Goal: Task Accomplishment & Management: Complete application form

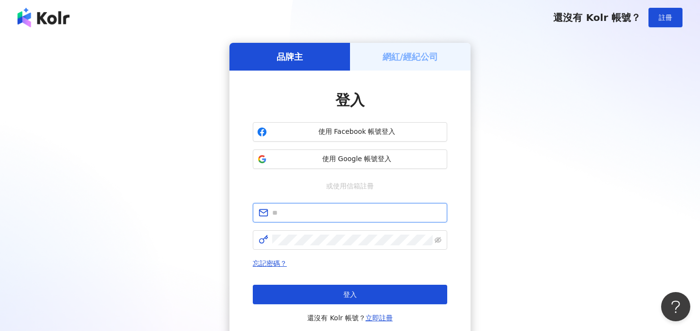
click at [321, 212] on input "text" at bounding box center [356, 212] width 169 height 11
type input "*"
type input "**********"
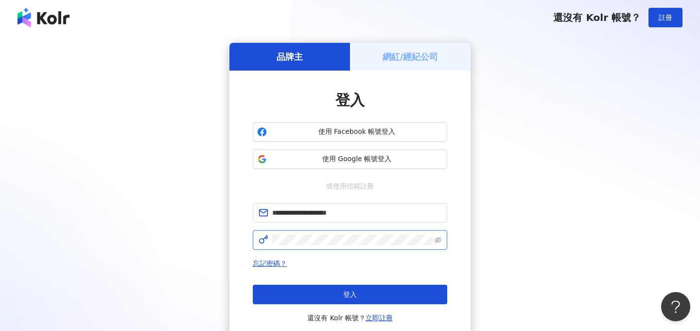
click button "登入" at bounding box center [350, 293] width 194 height 19
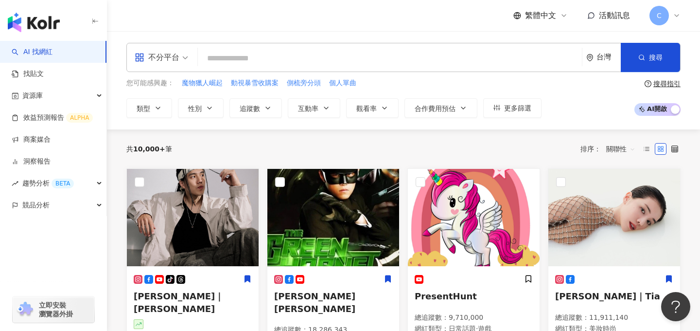
click at [599, 63] on div "台灣" at bounding box center [603, 57] width 35 height 28
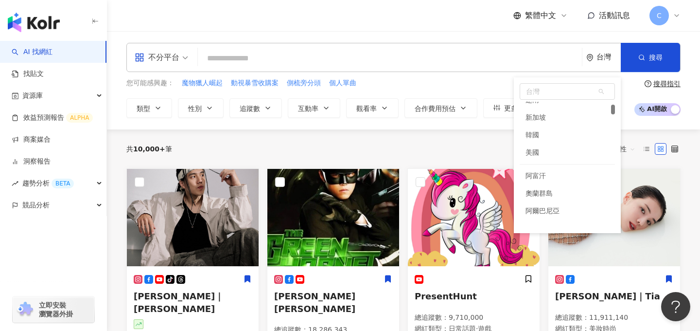
scroll to position [124, 0]
click at [489, 35] on div "不分平台 台灣 台灣 vn sg kr 新加坡 韓國 美國 阿富汗 奧蘭群島 阿爾巴尼亞 阿爾及利亞 美屬薩摩亞 搜尋 您可能感興趣： 魔物獵人崛起 動視暴雪…" at bounding box center [403, 80] width 593 height 98
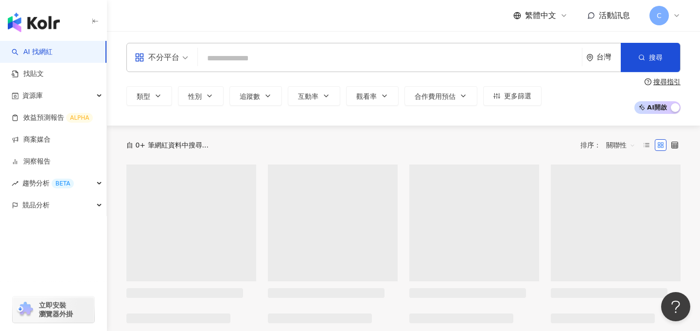
click at [597, 60] on div "台灣" at bounding box center [609, 57] width 24 height 8
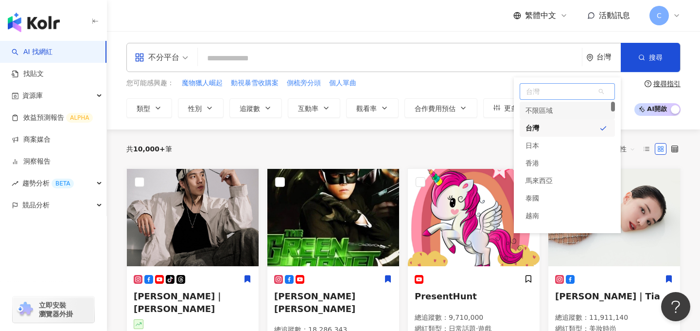
click at [557, 99] on span "台灣" at bounding box center [567, 92] width 94 height 16
click at [430, 23] on div "繁體中文 活動訊息 C" at bounding box center [403, 15] width 554 height 31
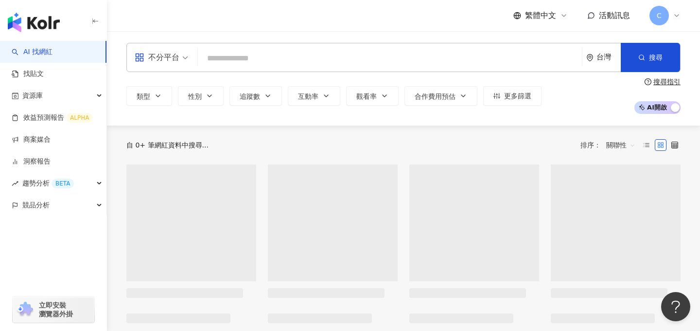
click at [599, 64] on div "台灣" at bounding box center [603, 57] width 35 height 28
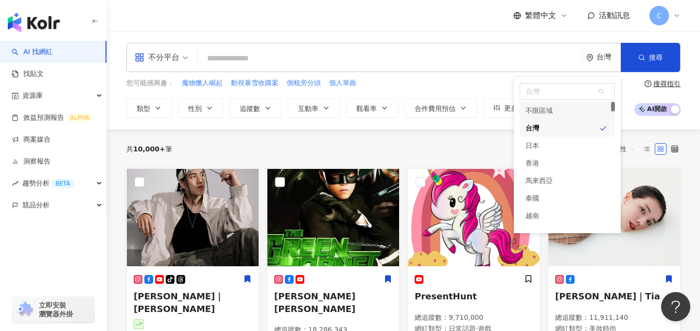
click at [479, 13] on div "繁體中文 活動訊息 C" at bounding box center [403, 15] width 554 height 31
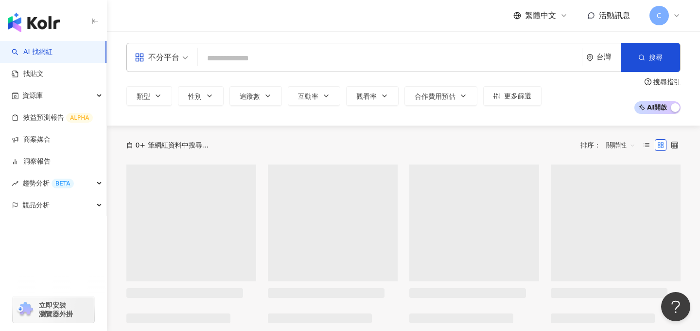
click at [604, 62] on div "台灣" at bounding box center [603, 57] width 35 height 28
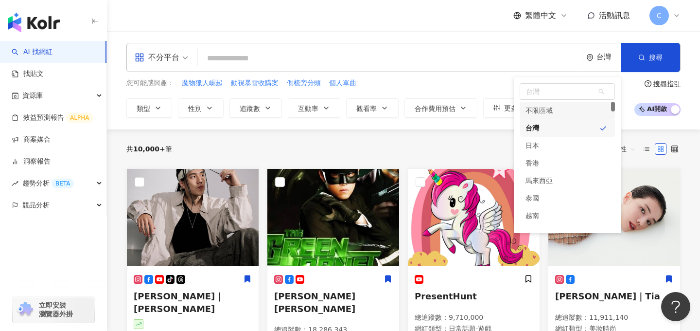
click at [443, 16] on div "繁體中文 活動訊息 C" at bounding box center [403, 15] width 554 height 31
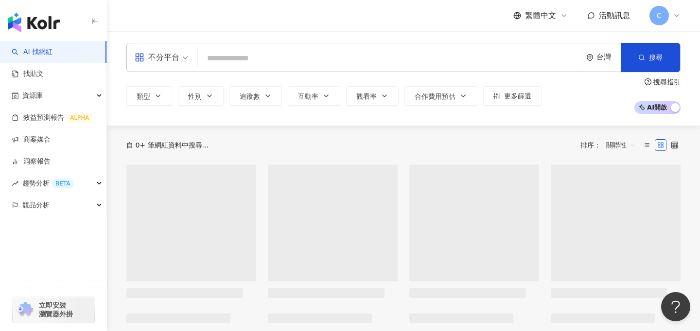
click at [595, 58] on div "台灣" at bounding box center [603, 57] width 35 height 28
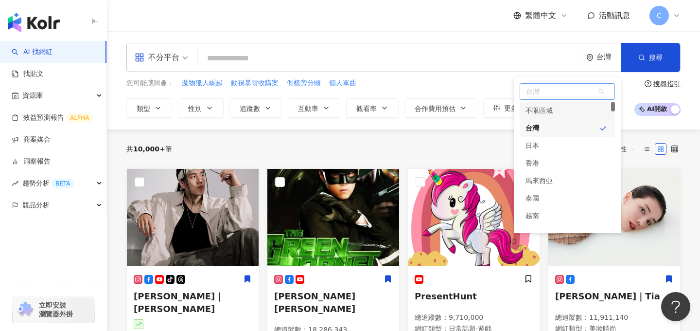
click at [551, 91] on span "台灣" at bounding box center [567, 92] width 94 height 16
type input "**"
click at [552, 148] on div "印度尼西亞" at bounding box center [543, 151] width 34 height 18
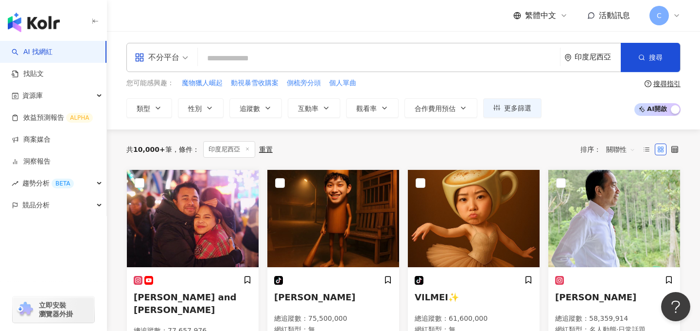
click at [35, 19] on img "button" at bounding box center [34, 22] width 52 height 19
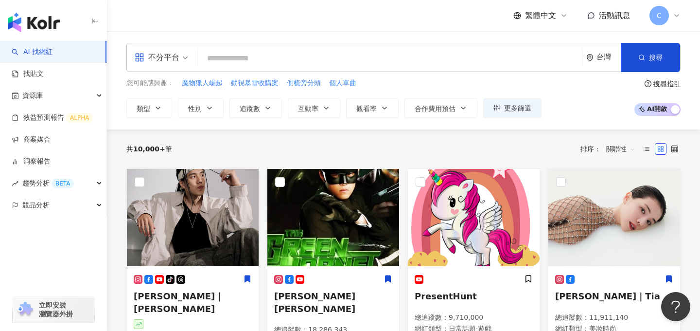
click at [609, 55] on div "台灣" at bounding box center [609, 57] width 24 height 8
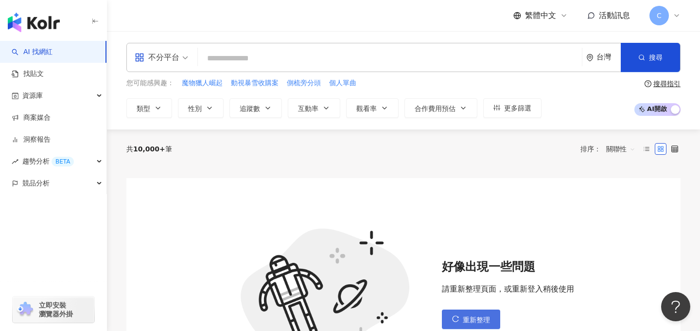
click at [462, 315] on button "重新整理" at bounding box center [471, 318] width 58 height 19
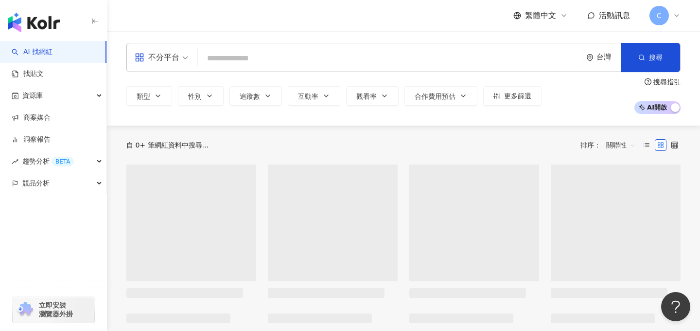
click at [605, 64] on div "台灣" at bounding box center [603, 57] width 35 height 28
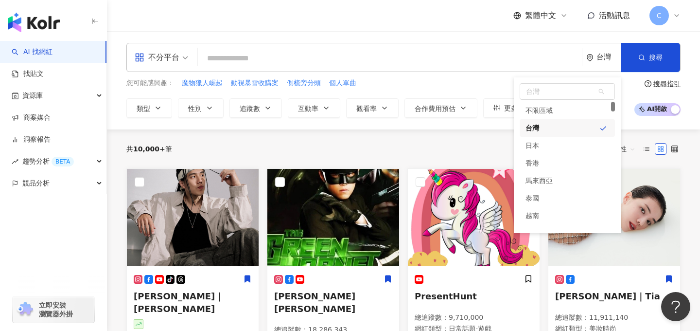
click at [436, 40] on div "不分平台 台灣 台灣 unlimit tw jp 不限區域 台灣 日本 香港 馬來西亞 泰國 越南 新加坡 搜尋 您可能感興趣： 魔物獵人崛起 動視暴雪收購案…" at bounding box center [403, 80] width 593 height 98
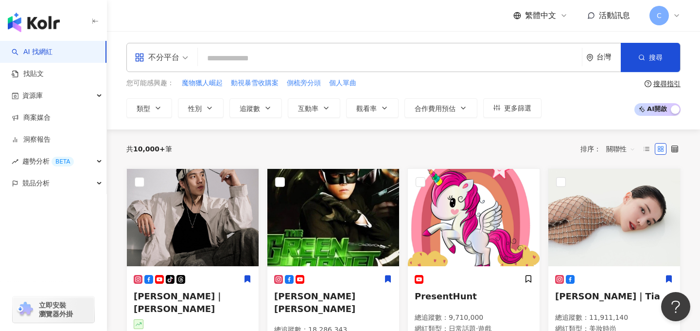
click at [601, 51] on div "台灣" at bounding box center [603, 57] width 35 height 28
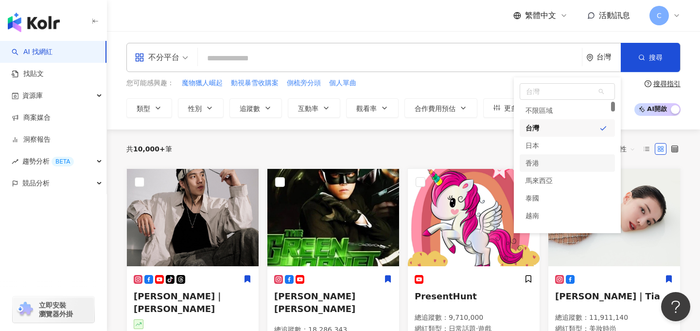
click at [446, 135] on div "共 10,000+ 筆 排序： 關聯性" at bounding box center [403, 148] width 554 height 39
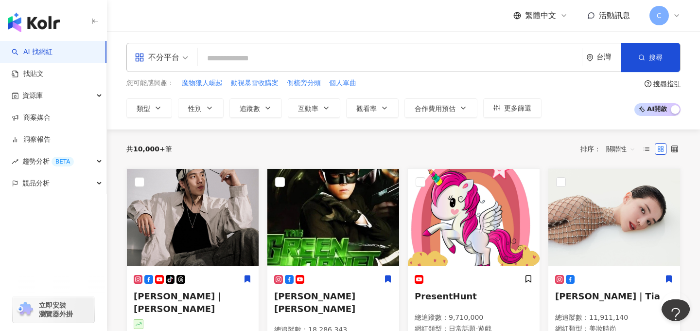
click at [595, 63] on div "台灣" at bounding box center [603, 57] width 35 height 28
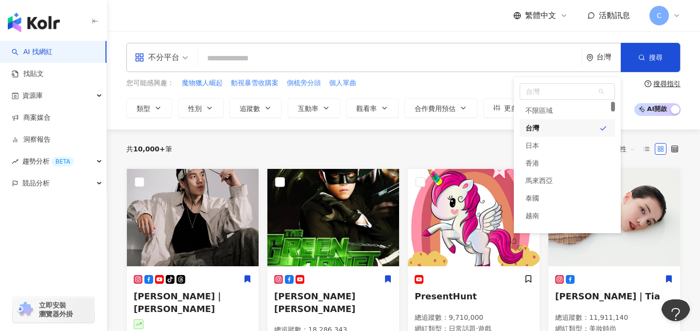
click at [661, 18] on span "C" at bounding box center [659, 15] width 5 height 11
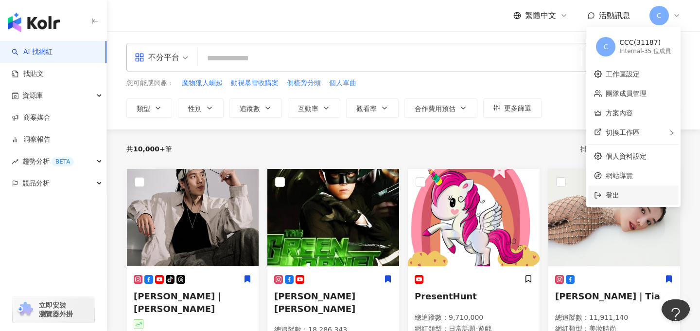
click at [612, 188] on li "登出" at bounding box center [633, 194] width 90 height 19
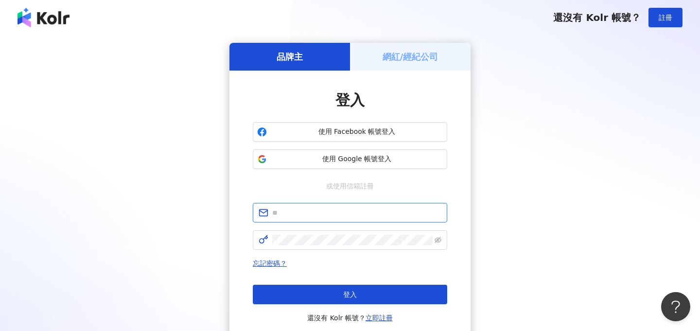
click at [322, 215] on input "text" at bounding box center [356, 212] width 169 height 11
type input "*"
type input "**********"
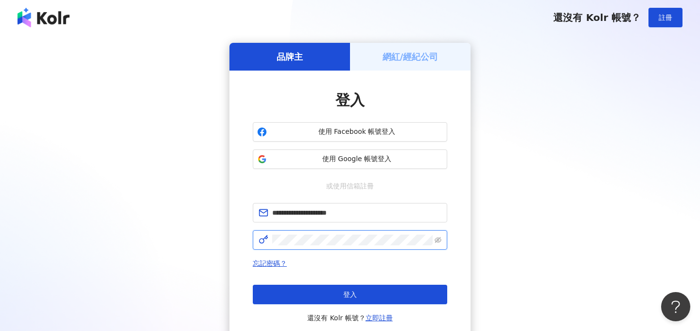
click button "登入" at bounding box center [350, 293] width 194 height 19
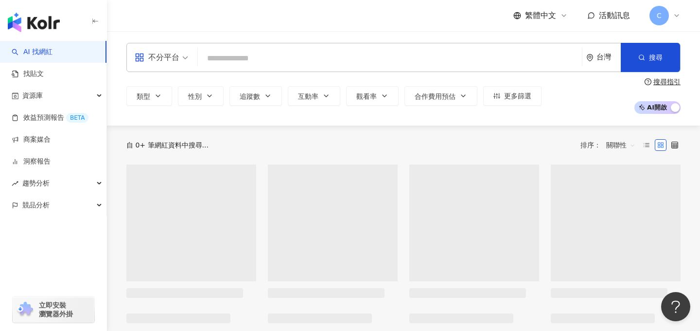
click at [594, 59] on div "台灣" at bounding box center [603, 57] width 35 height 28
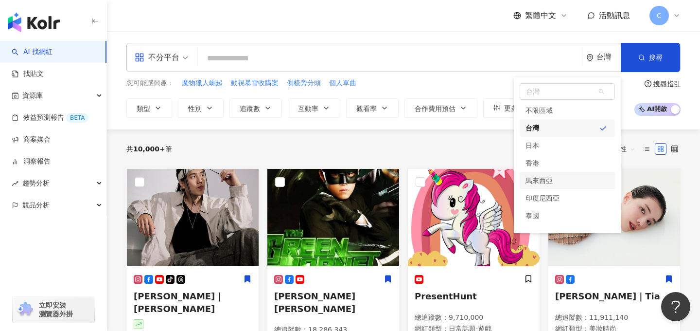
click at [399, 144] on div "共 10,000+ 筆 排序： 關聯性" at bounding box center [403, 149] width 554 height 16
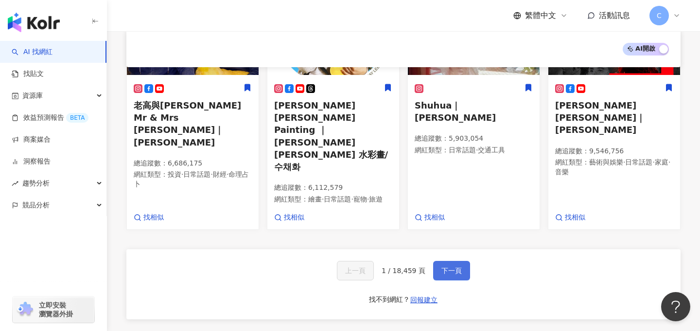
scroll to position [624, 0]
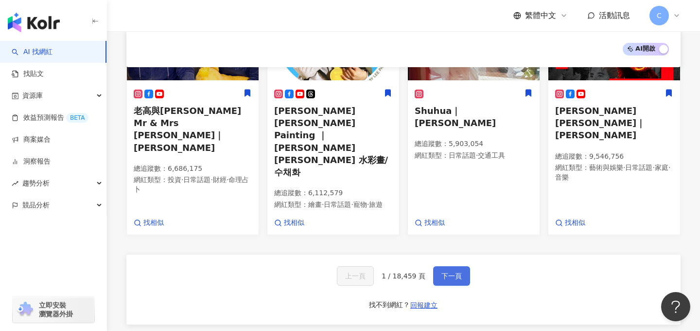
click at [454, 272] on span "下一頁" at bounding box center [452, 276] width 20 height 8
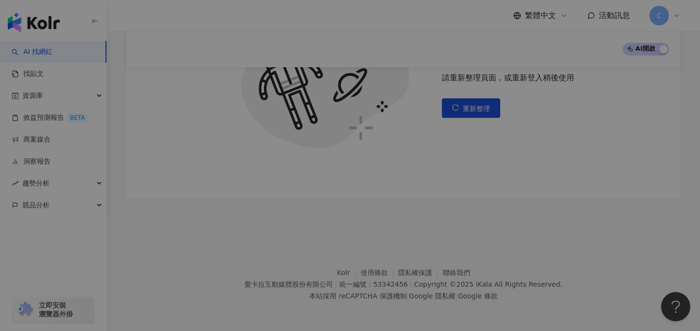
scroll to position [208, 0]
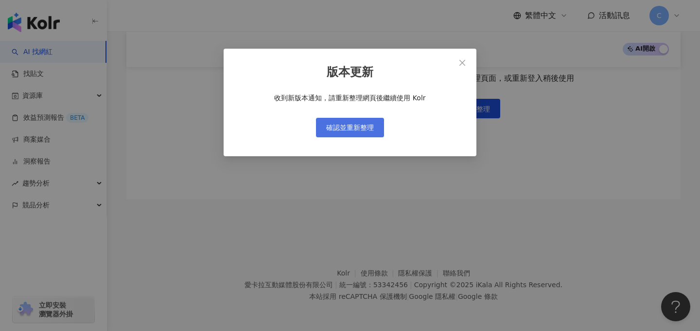
click at [370, 127] on span "確認並重新整理" at bounding box center [350, 128] width 48 height 8
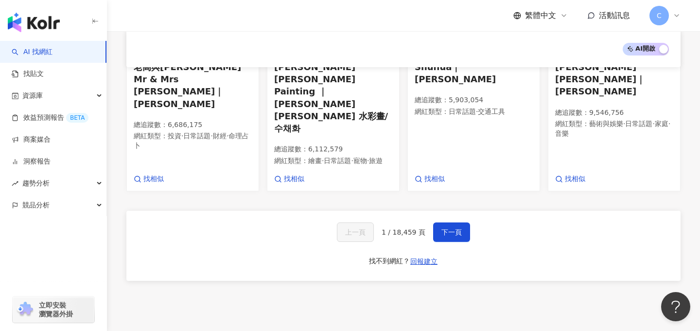
scroll to position [671, 0]
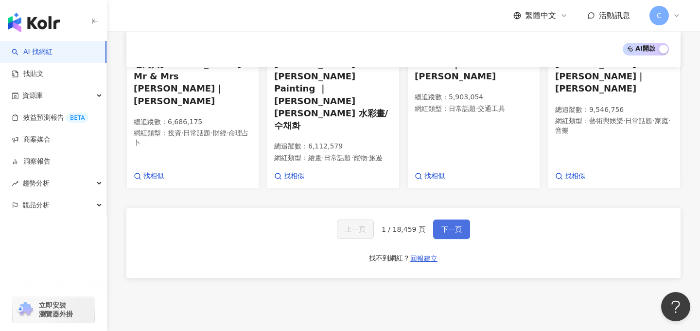
click at [454, 225] on span "下一頁" at bounding box center [452, 229] width 20 height 8
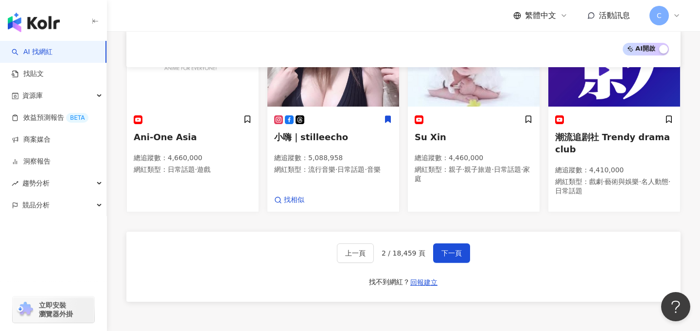
scroll to position [651, 0]
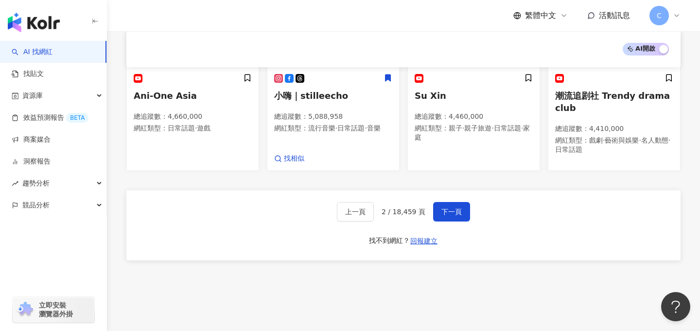
click at [667, 14] on span "C" at bounding box center [659, 15] width 19 height 19
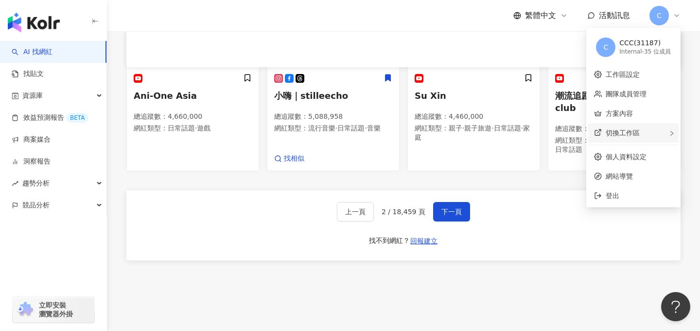
click at [624, 129] on span "切換工作區" at bounding box center [623, 133] width 34 height 8
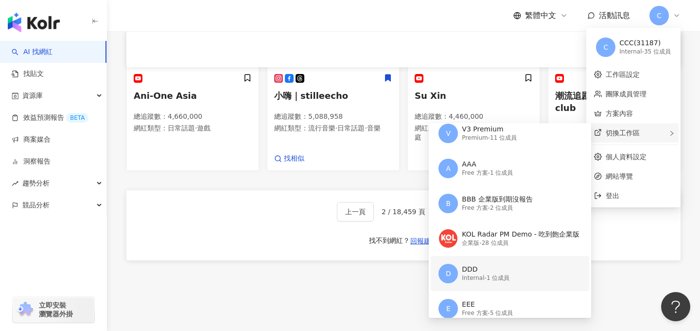
scroll to position [0, 0]
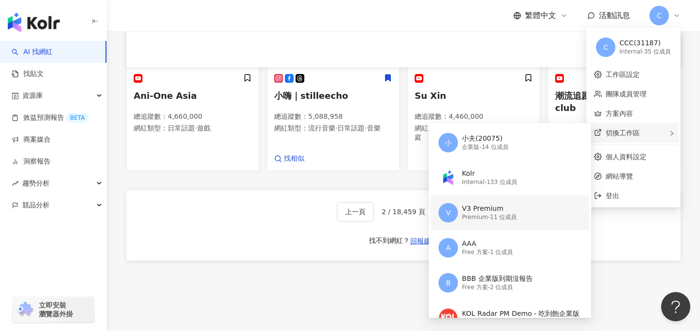
click at [500, 213] on div "Premium - 11 位成員" at bounding box center [489, 217] width 55 height 8
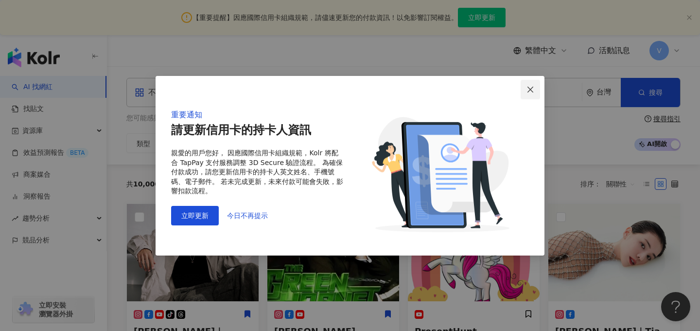
click at [528, 87] on icon "close" at bounding box center [531, 90] width 8 height 8
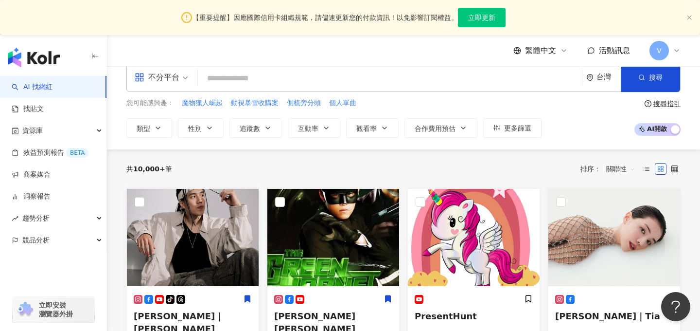
scroll to position [11, 0]
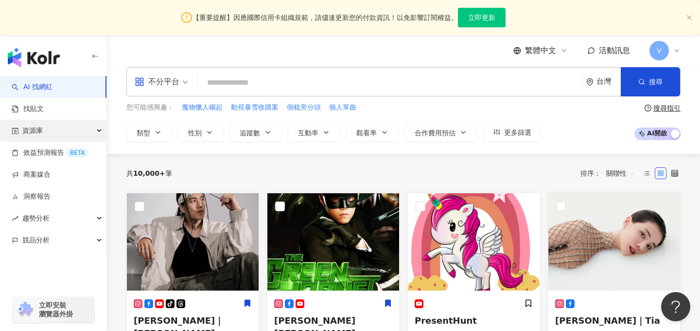
click at [53, 136] on div "資源庫" at bounding box center [53, 131] width 106 height 22
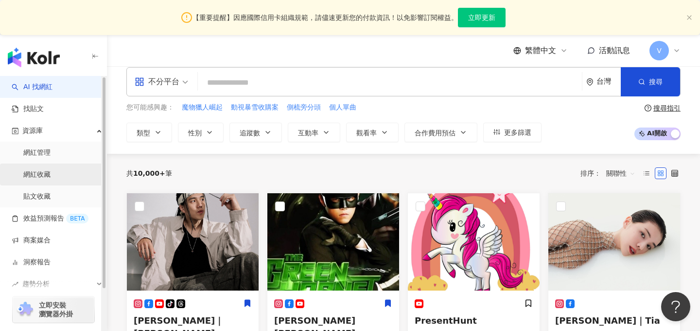
click at [51, 179] on link "網紅收藏" at bounding box center [36, 175] width 27 height 10
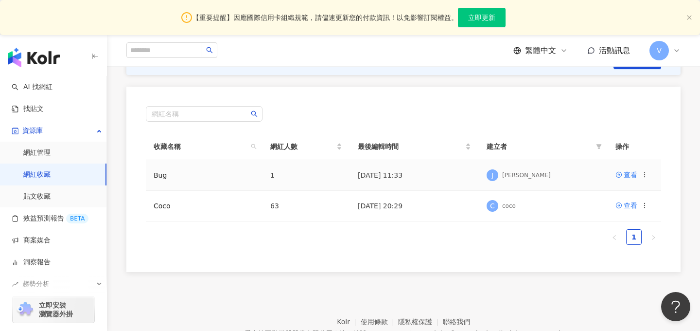
scroll to position [136, 0]
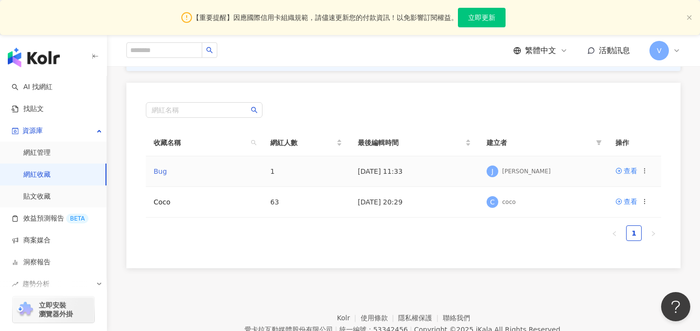
click at [155, 169] on link "Bug" at bounding box center [160, 171] width 13 height 8
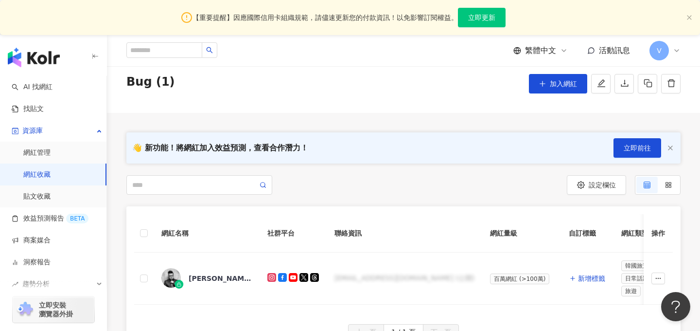
scroll to position [28, 0]
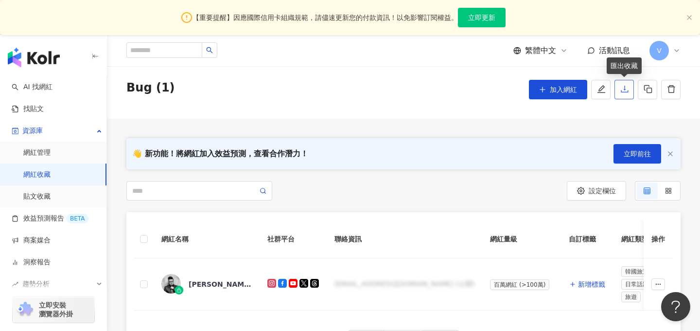
click at [623, 91] on icon "download" at bounding box center [624, 89] width 9 height 9
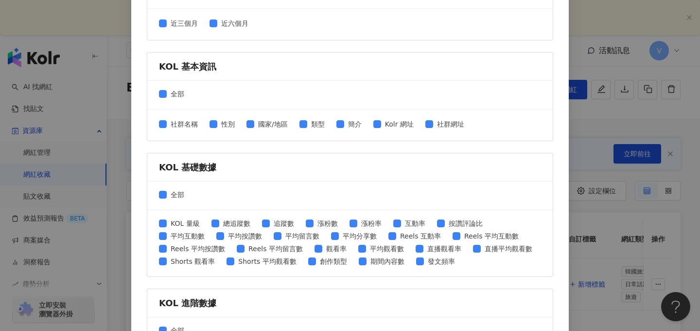
scroll to position [424, 0]
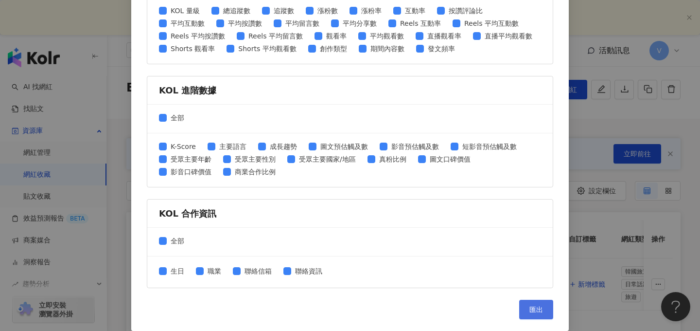
click at [527, 313] on button "匯出" at bounding box center [536, 309] width 34 height 19
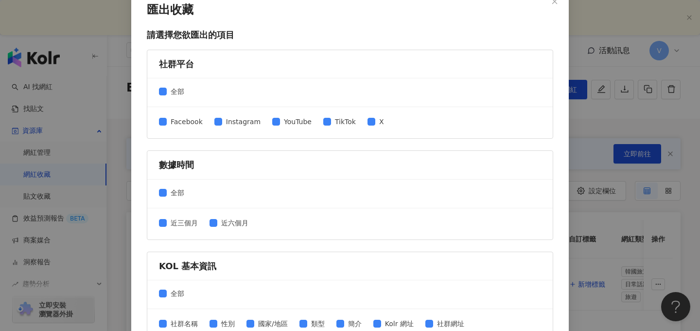
scroll to position [0, 0]
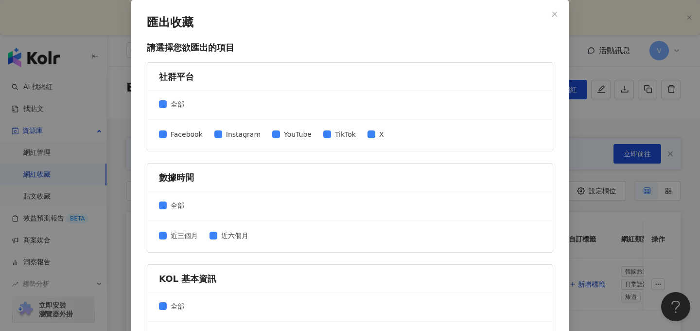
click at [598, 55] on div "匯出收藏 請選擇您欲匯出的項目 社群平台 全部 Facebook Instagram YouTube TikTok X 數據時間 全部 近三個月 近六個月 K…" at bounding box center [350, 165] width 700 height 331
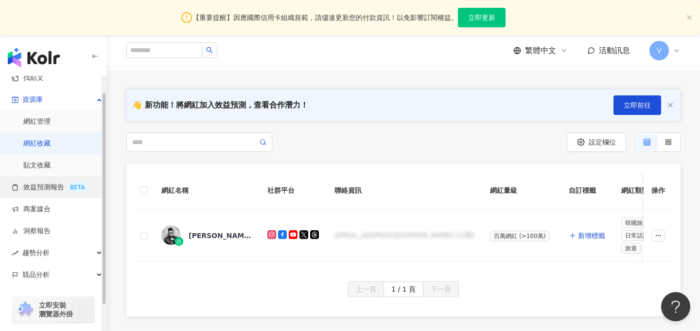
scroll to position [35, 0]
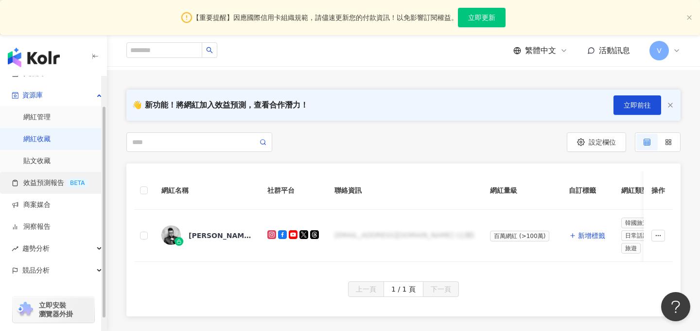
click at [40, 188] on link "效益預測報告 BETA" at bounding box center [50, 183] width 77 height 10
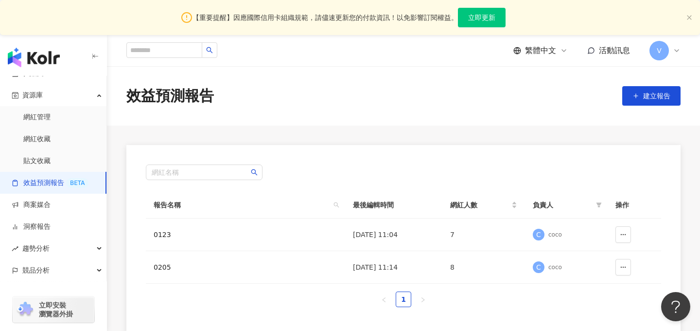
click at [655, 59] on span "V" at bounding box center [659, 50] width 19 height 19
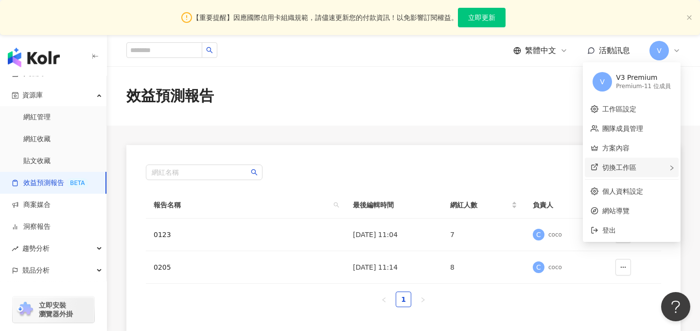
click at [631, 165] on span "切換工作區" at bounding box center [619, 167] width 34 height 8
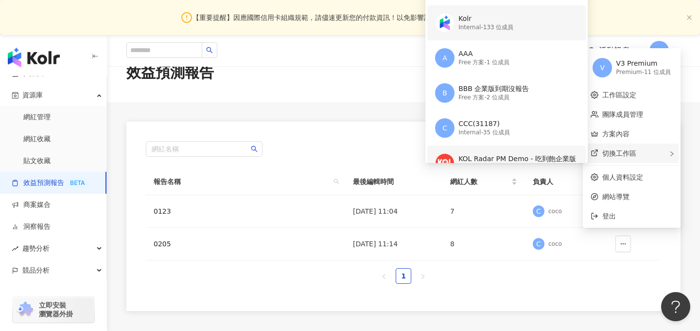
scroll to position [30, 0]
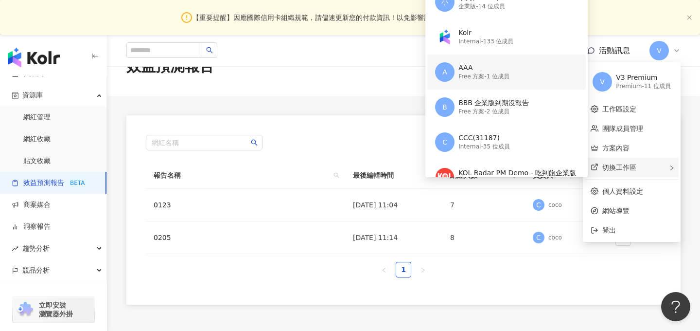
click at [474, 82] on div "A AAA Free 方案 - 1 位成員" at bounding box center [505, 71] width 141 height 35
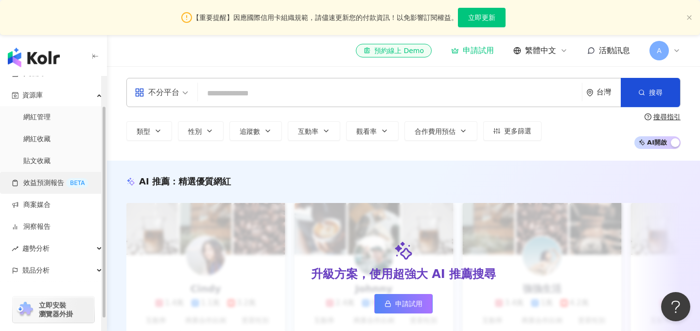
click at [39, 188] on link "效益預測報告 BETA" at bounding box center [50, 183] width 77 height 10
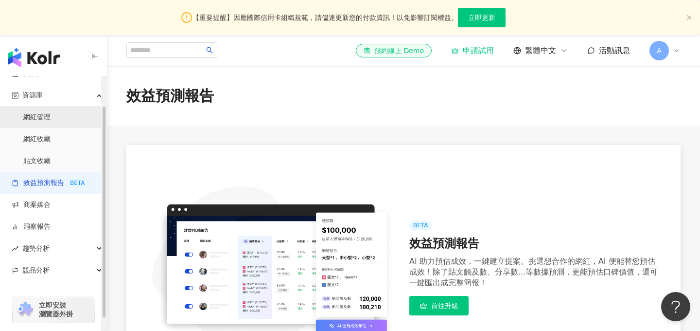
click at [49, 120] on link "網紅管理" at bounding box center [36, 117] width 27 height 10
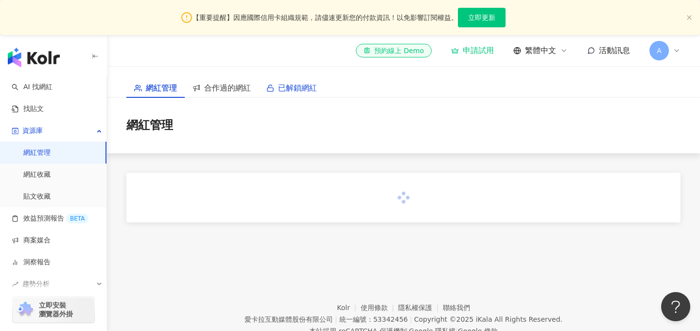
click at [297, 90] on span "已解鎖網紅" at bounding box center [297, 88] width 39 height 12
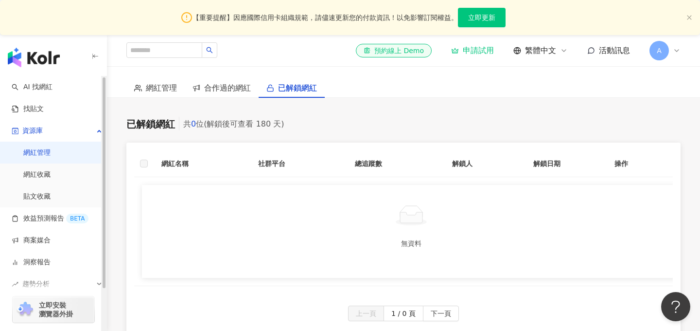
click at [39, 61] on img "button" at bounding box center [34, 57] width 52 height 19
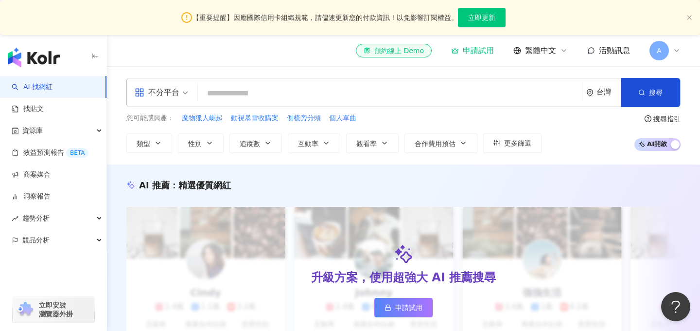
click at [665, 63] on div "el-icon-cs 預約線上 Demo 申請試用 繁體中文 活動訊息 A" at bounding box center [403, 50] width 554 height 31
click at [664, 50] on span "A" at bounding box center [659, 50] width 19 height 19
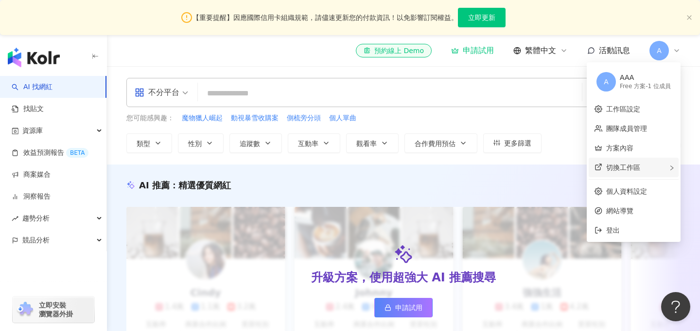
click at [631, 170] on span "切換工作區" at bounding box center [623, 167] width 34 height 8
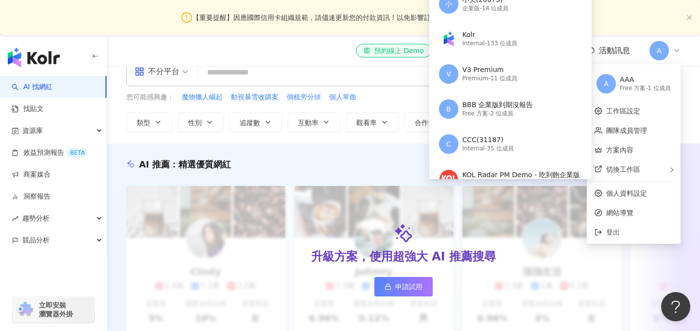
scroll to position [23, 0]
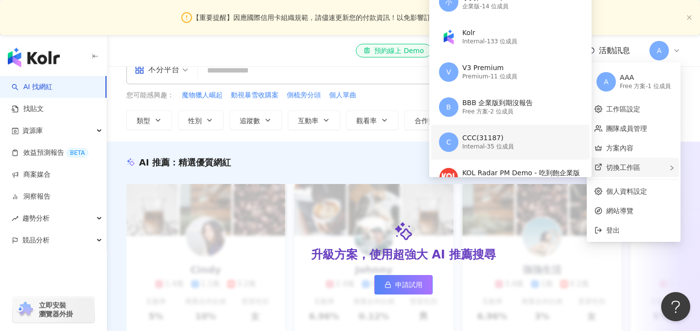
click at [492, 131] on div "C CCC(31187) Internal - 35 位成員" at bounding box center [509, 141] width 141 height 35
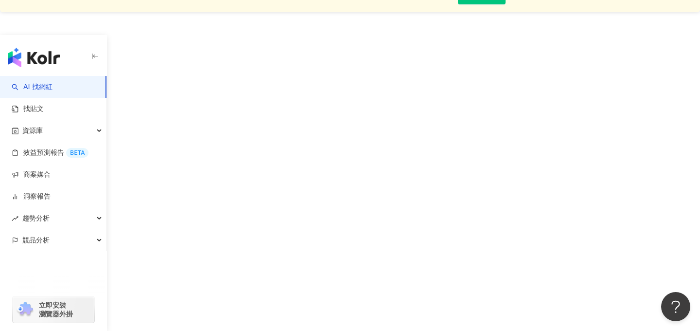
scroll to position [0, 0]
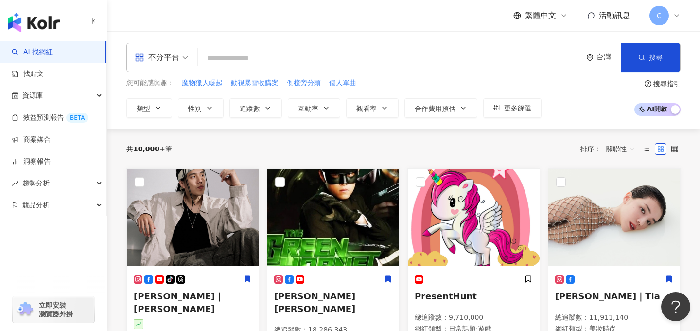
click at [184, 57] on span "不分平台" at bounding box center [161, 58] width 53 height 16
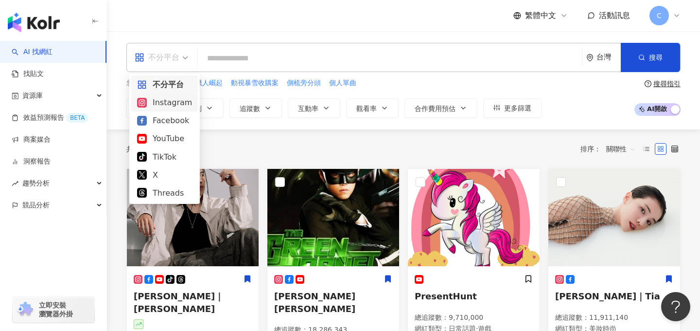
click at [165, 99] on div "Instagram" at bounding box center [164, 102] width 55 height 12
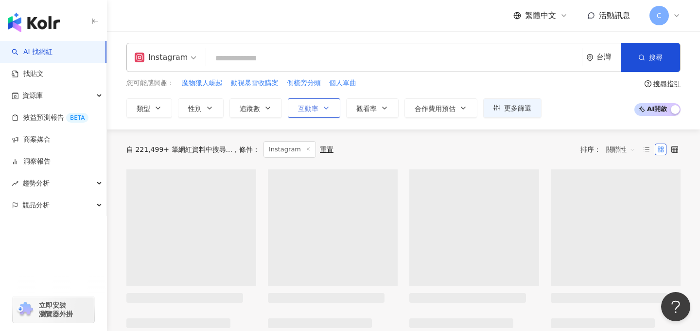
click at [312, 108] on span "互動率" at bounding box center [308, 109] width 20 height 8
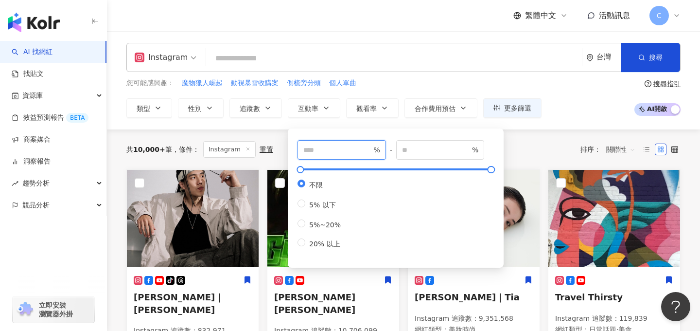
click at [332, 154] on input "number" at bounding box center [337, 149] width 68 height 11
type input "*"
click at [427, 152] on input "number" at bounding box center [436, 149] width 68 height 11
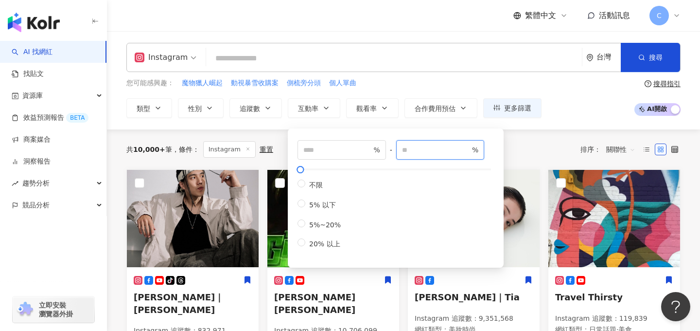
type input "***"
click at [521, 160] on div "共 10,000+ 筆 條件 ： Instagram 重置 排序： 關聯性" at bounding box center [403, 149] width 554 height 40
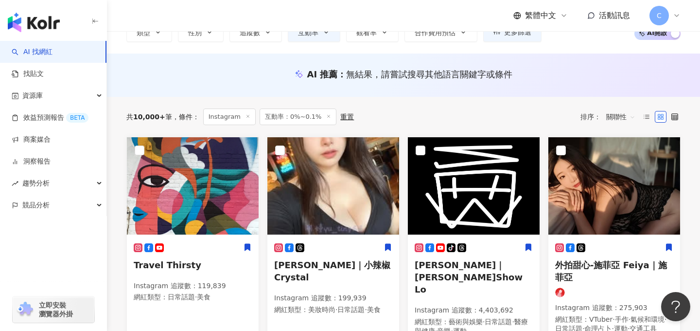
scroll to position [59, 0]
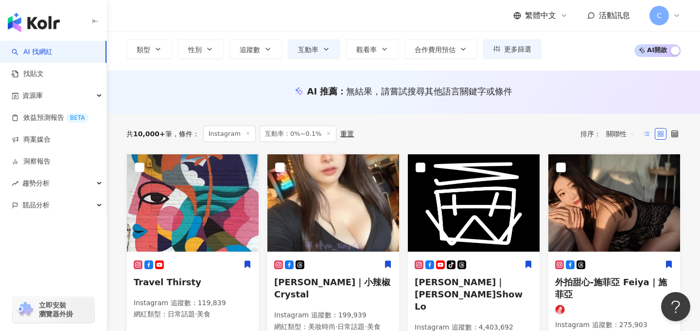
click at [648, 131] on icon at bounding box center [646, 133] width 7 height 7
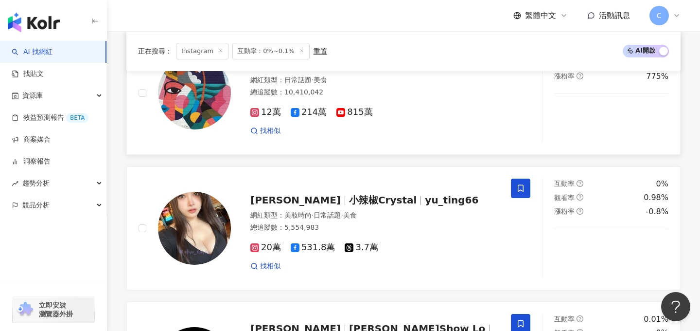
scroll to position [178, 0]
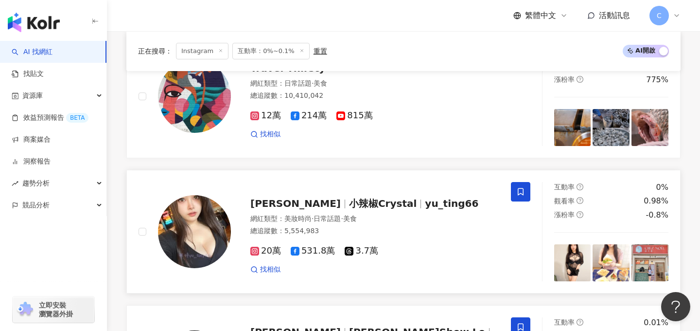
click at [526, 192] on span at bounding box center [520, 191] width 19 height 19
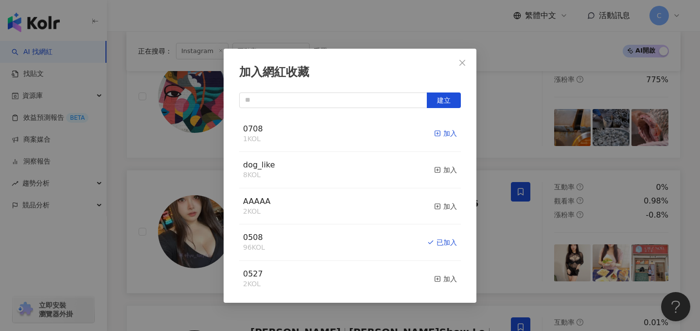
click at [439, 134] on icon "button" at bounding box center [437, 133] width 7 height 7
click at [505, 126] on div "加入網紅收藏 建立 0708 2 KOL 已加入 dog_like 8 KOL 加入 AAAAA 2 KOL 加入 0508 96 KOL 已加入 0527 …" at bounding box center [350, 165] width 700 height 331
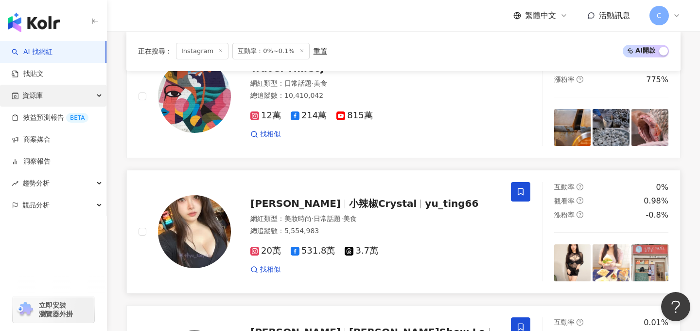
click at [35, 95] on span "資源庫" at bounding box center [32, 96] width 20 height 22
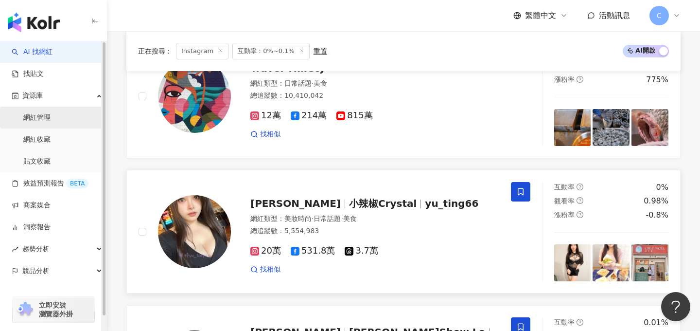
click at [51, 123] on link "網紅管理" at bounding box center [36, 118] width 27 height 10
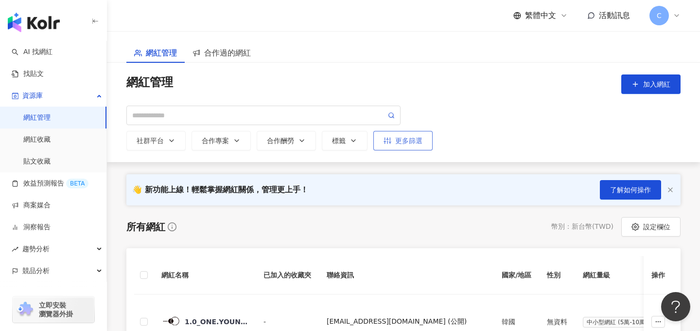
click at [418, 138] on div "更多篩選" at bounding box center [403, 141] width 39 height 8
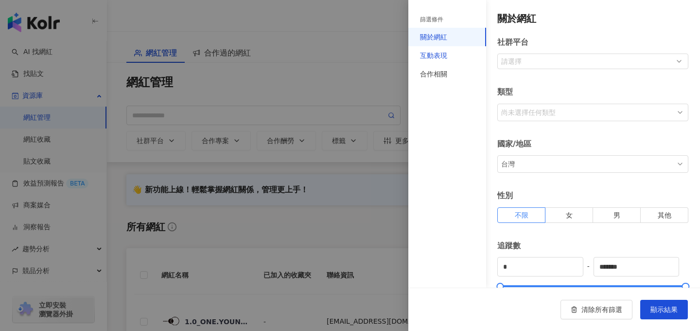
click at [445, 56] on div "互動表現" at bounding box center [433, 55] width 27 height 11
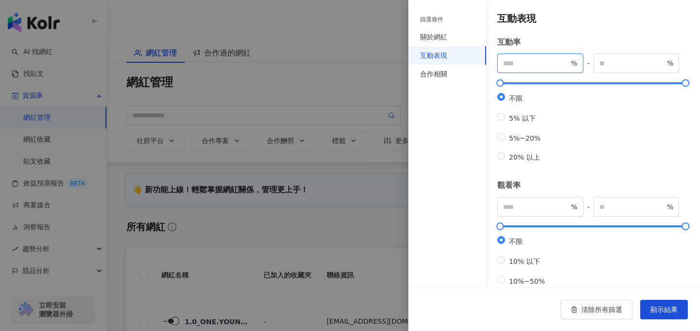
click at [521, 68] on input "number" at bounding box center [536, 63] width 66 height 11
type input "*"
click at [622, 67] on input "number" at bounding box center [633, 63] width 66 height 11
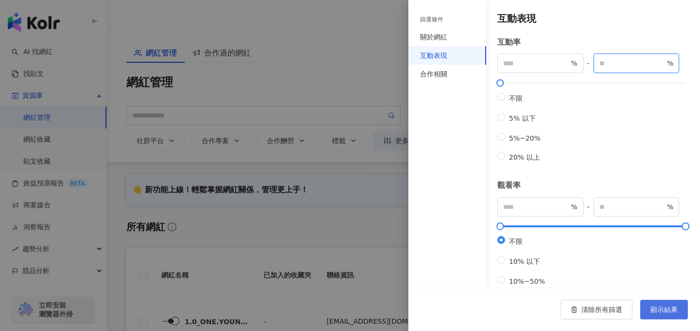
type input "***"
click at [668, 310] on span "顯示結果" at bounding box center [664, 309] width 27 height 8
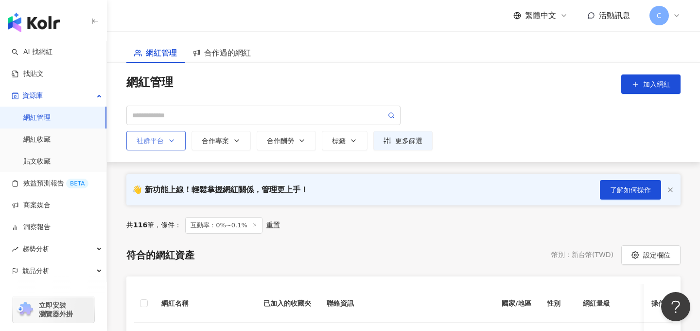
click at [169, 141] on icon "button" at bounding box center [172, 141] width 8 height 8
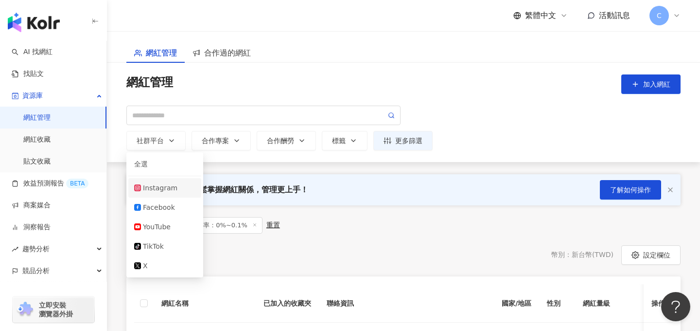
click at [169, 190] on div "Instagram" at bounding box center [169, 187] width 53 height 11
click at [350, 245] on div "符合的網紅資產 幣別 ： 新台幣 ( TWD ) 設定欄位" at bounding box center [403, 254] width 554 height 19
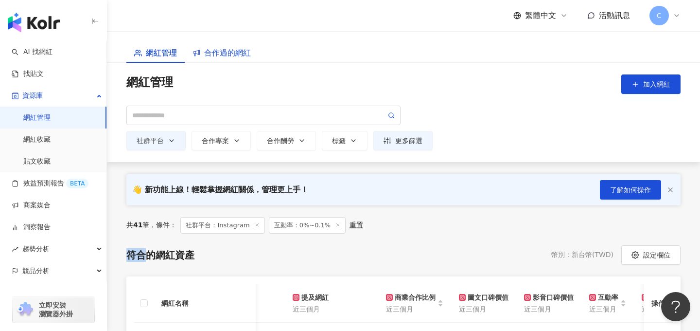
click at [235, 55] on span "合作過的網紅" at bounding box center [227, 53] width 47 height 12
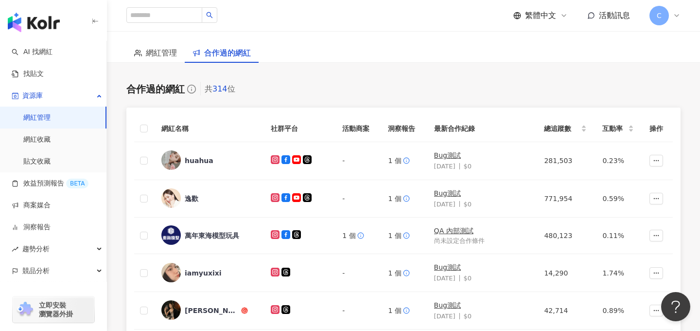
click at [656, 20] on span "C" at bounding box center [659, 15] width 19 height 19
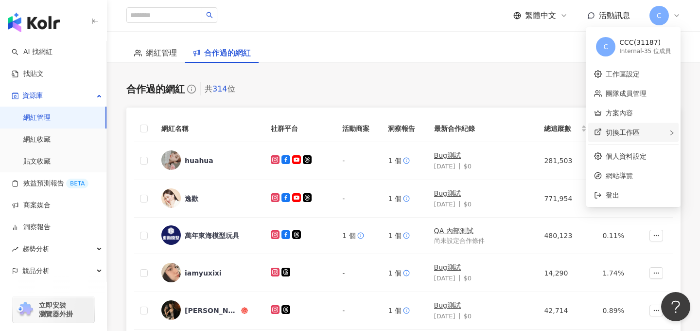
click at [626, 132] on span "切換工作區" at bounding box center [623, 132] width 34 height 8
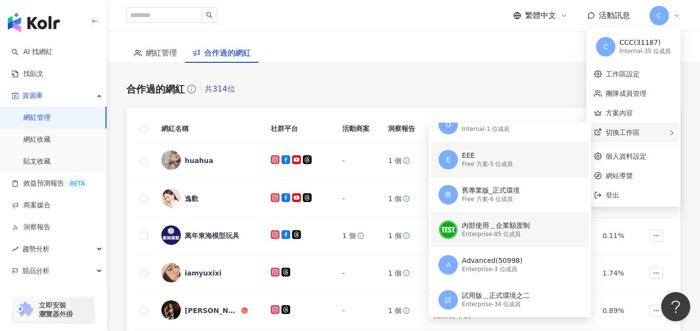
scroll to position [229, 0]
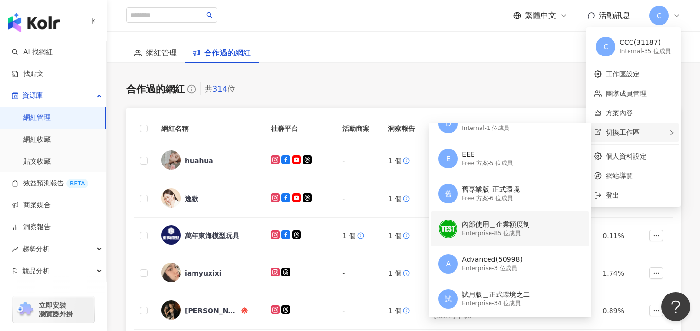
click at [503, 227] on div "內部使用＿企業額度制" at bounding box center [496, 225] width 68 height 10
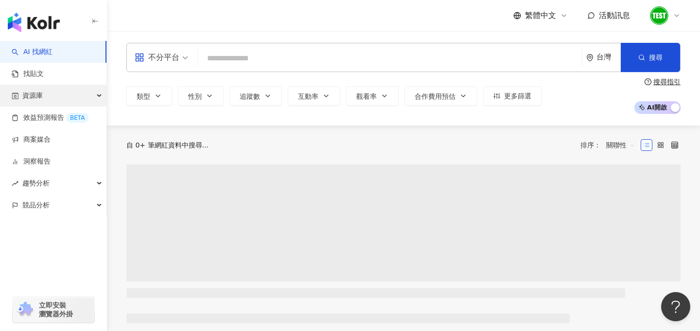
click at [60, 95] on div "資源庫" at bounding box center [53, 96] width 106 height 22
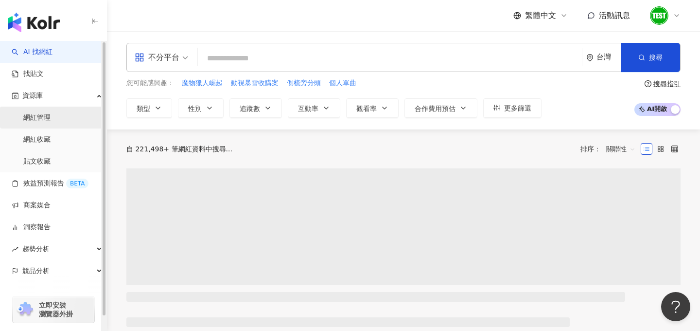
click at [51, 120] on link "網紅管理" at bounding box center [36, 118] width 27 height 10
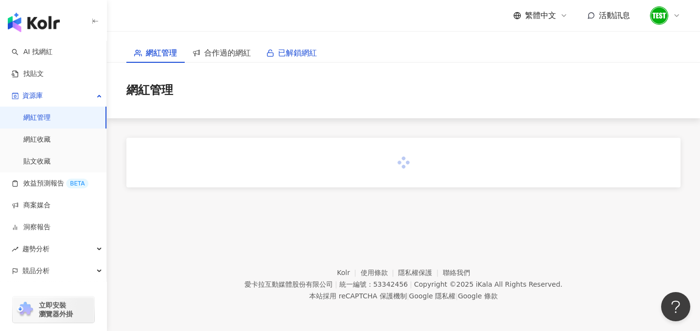
click at [292, 55] on span "已解鎖網紅" at bounding box center [297, 53] width 39 height 12
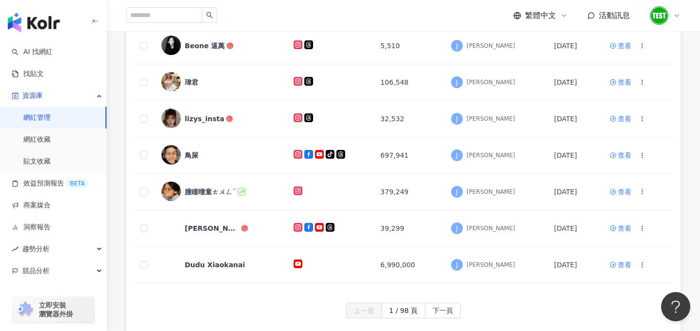
scroll to position [408, 0]
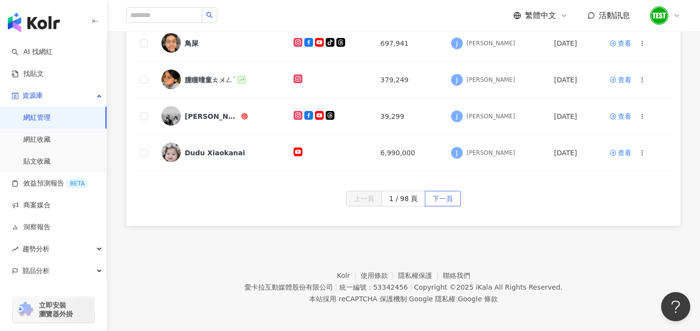
click at [446, 197] on span "下一頁" at bounding box center [443, 199] width 20 height 16
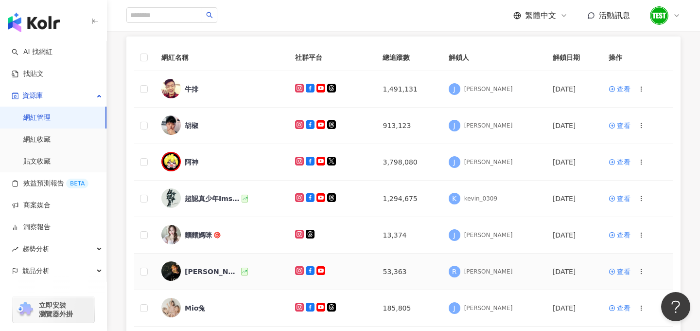
scroll to position [0, 0]
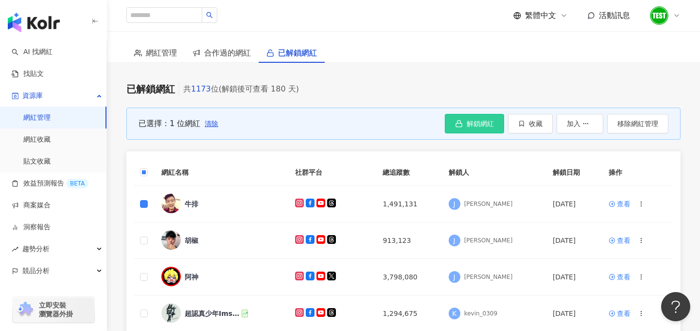
click at [459, 124] on icon "button" at bounding box center [459, 124] width 8 height 8
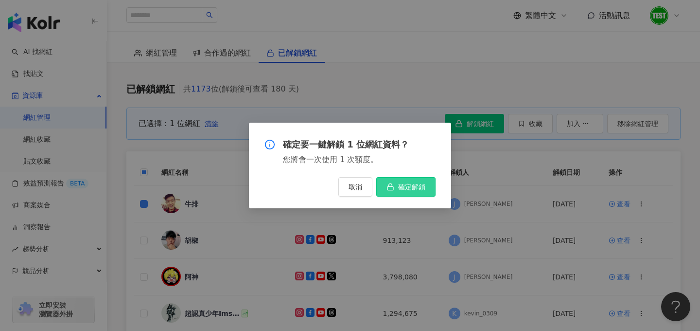
click at [398, 193] on button "確定解鎖" at bounding box center [405, 186] width 59 height 19
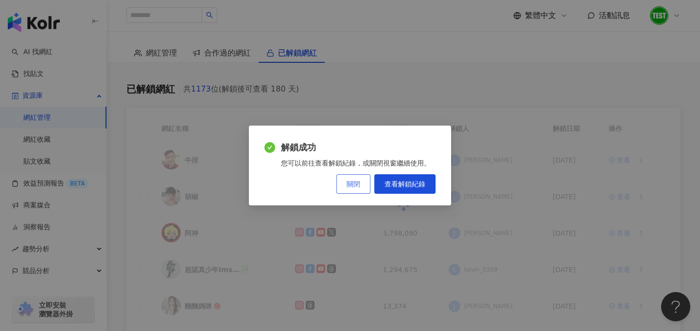
click at [354, 187] on button "關閉" at bounding box center [353, 183] width 34 height 19
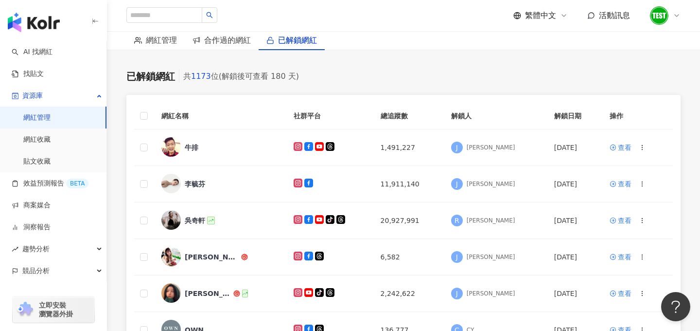
scroll to position [12, 0]
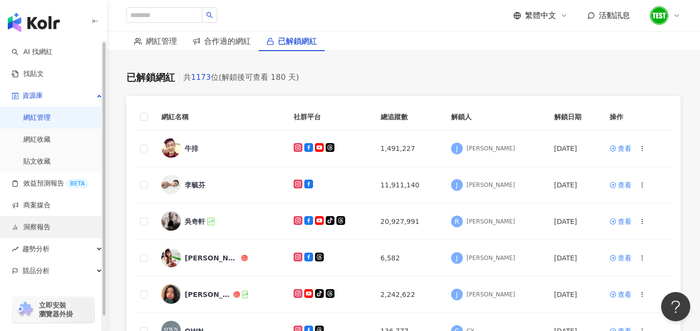
click at [51, 222] on link "洞察報告" at bounding box center [31, 227] width 39 height 10
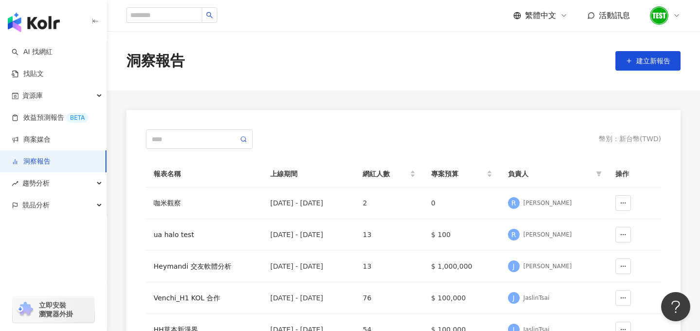
click at [663, 18] on img at bounding box center [659, 15] width 18 height 18
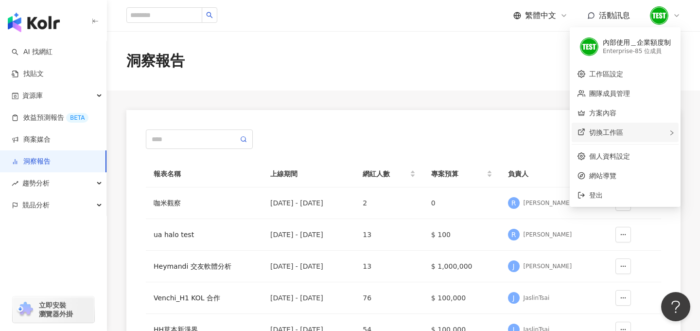
click at [616, 134] on span "切換工作區" at bounding box center [606, 132] width 34 height 8
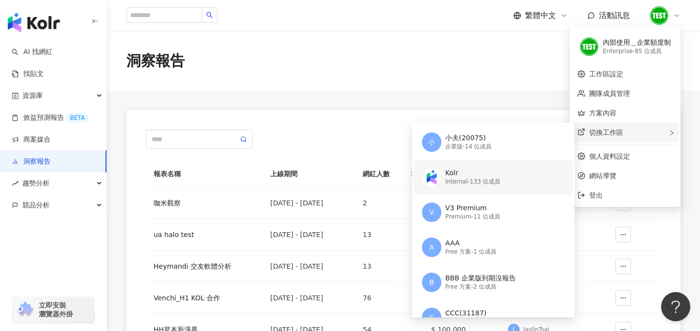
scroll to position [53, 0]
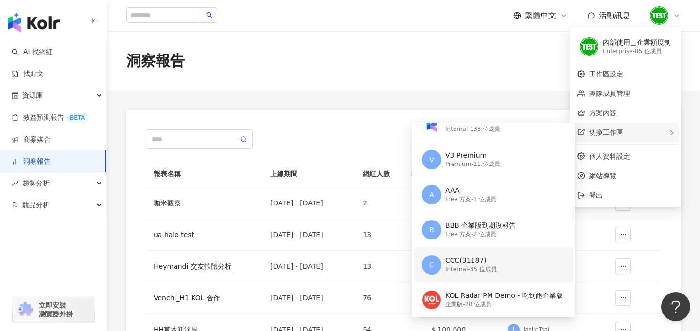
click at [477, 274] on div "C CCC(31187) Internal - 35 位成員" at bounding box center [492, 264] width 141 height 35
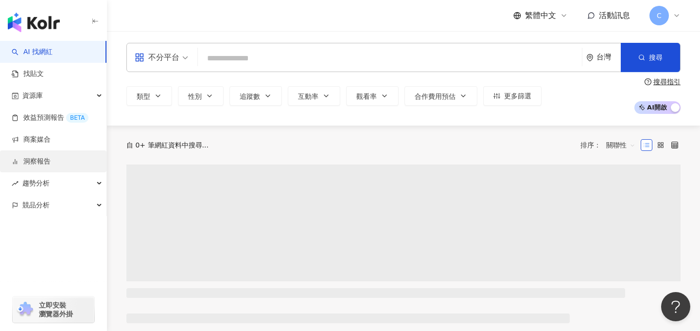
click at [51, 160] on link "洞察報告" at bounding box center [31, 162] width 39 height 10
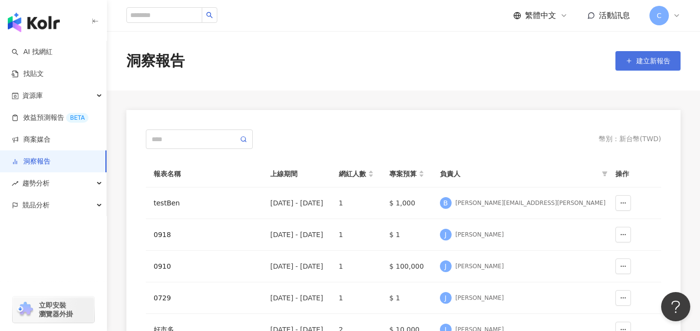
click at [643, 62] on span "建立新報告" at bounding box center [653, 61] width 34 height 8
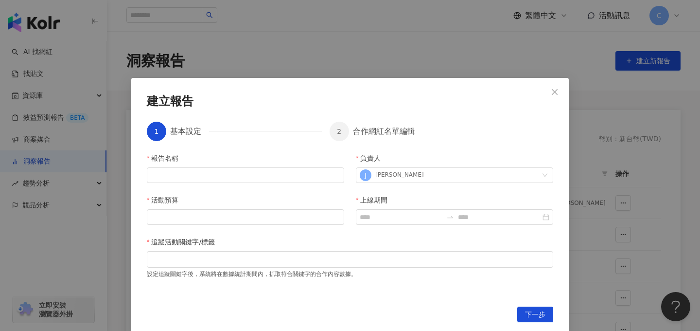
scroll to position [3, 0]
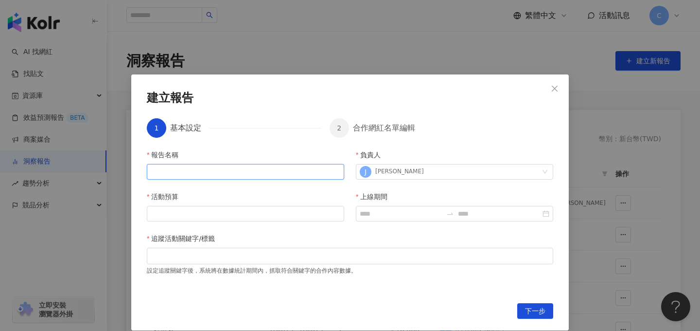
click at [209, 174] on input "報告名稱" at bounding box center [245, 172] width 197 height 16
type input "*"
type input "****"
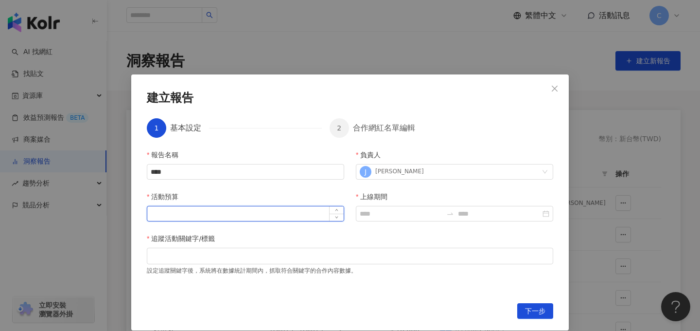
click at [209, 219] on input "活動預算" at bounding box center [245, 213] width 196 height 15
click at [198, 258] on div at bounding box center [350, 255] width 403 height 7
type input "***"
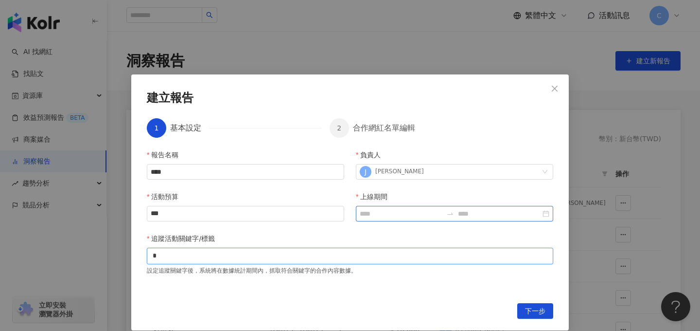
type input "*"
click at [373, 214] on input "上線期間" at bounding box center [401, 213] width 83 height 11
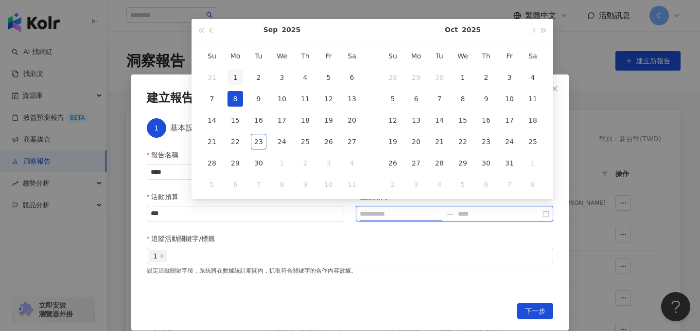
type input "**********"
click at [236, 81] on div "1" at bounding box center [236, 78] width 16 height 16
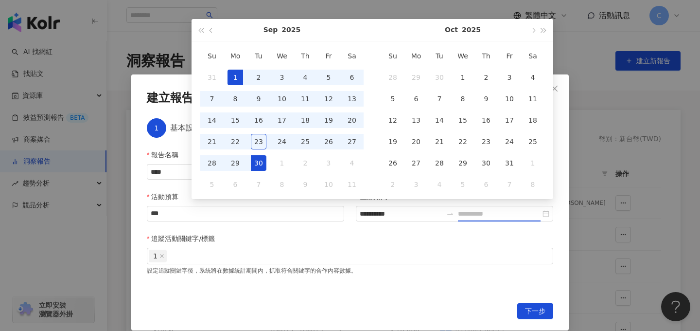
click at [257, 155] on div "30" at bounding box center [259, 163] width 16 height 16
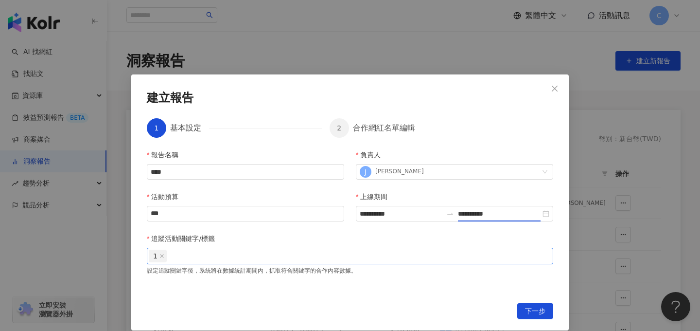
type input "**********"
click at [541, 312] on span "下一步" at bounding box center [535, 311] width 20 height 16
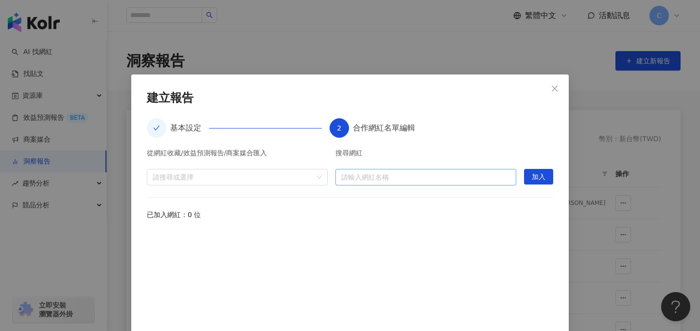
click at [397, 181] on input "search" at bounding box center [425, 177] width 169 height 16
type input "***"
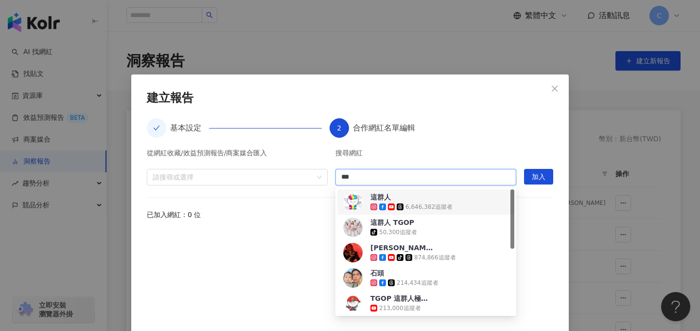
click at [397, 205] on icon at bounding box center [400, 206] width 7 height 7
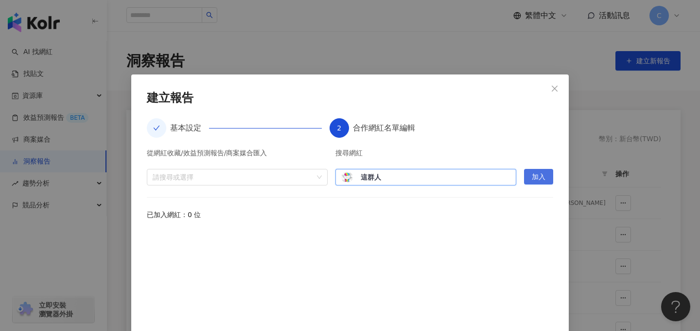
click at [535, 173] on span "加入" at bounding box center [539, 177] width 14 height 16
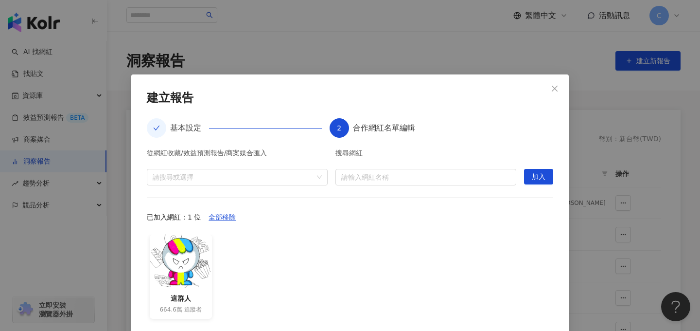
scroll to position [47, 0]
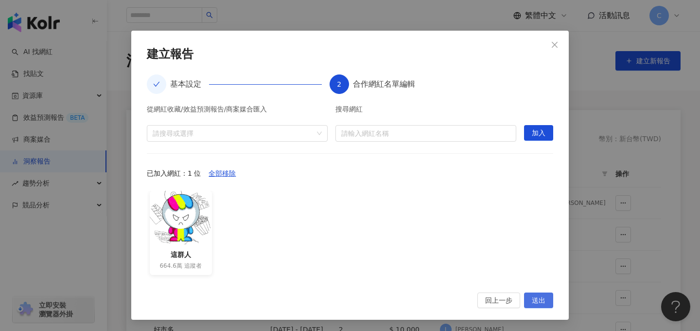
click at [535, 298] on span "送出" at bounding box center [539, 301] width 14 height 16
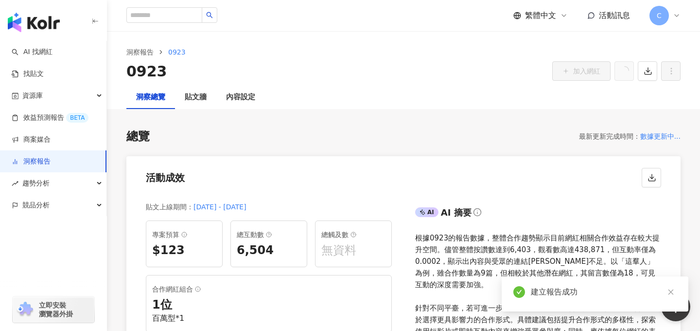
click at [50, 94] on div "資源庫" at bounding box center [53, 96] width 106 height 22
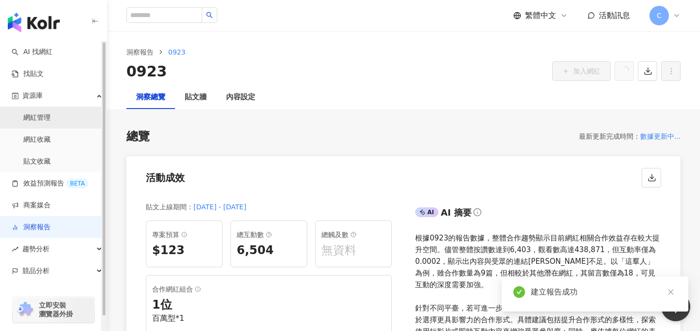
click at [51, 116] on link "網紅管理" at bounding box center [36, 118] width 27 height 10
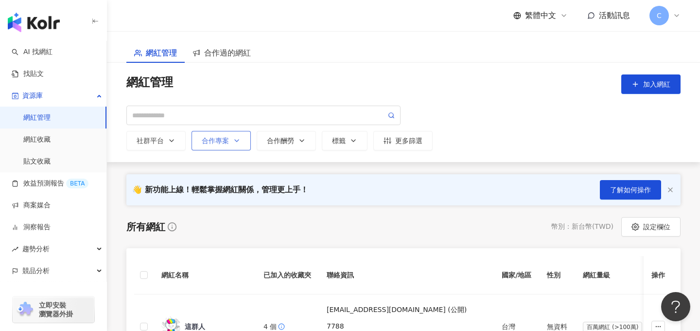
click at [235, 140] on polyline "button" at bounding box center [237, 141] width 4 height 2
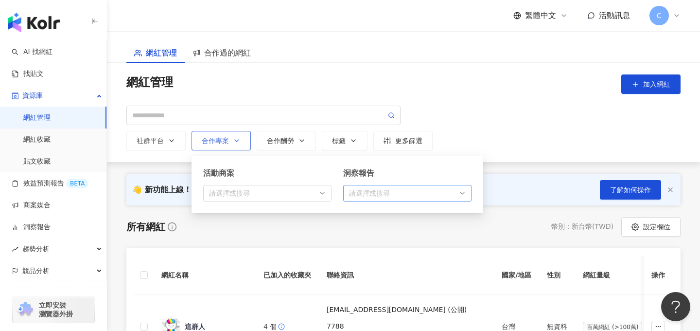
click at [382, 199] on div "請選擇或搜尋" at bounding box center [407, 193] width 128 height 17
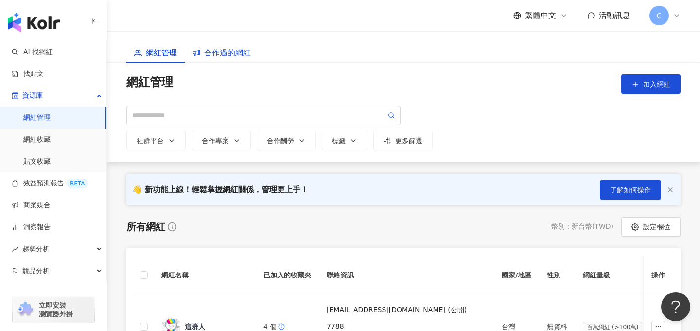
click at [221, 50] on span "合作過的網紅" at bounding box center [227, 53] width 47 height 12
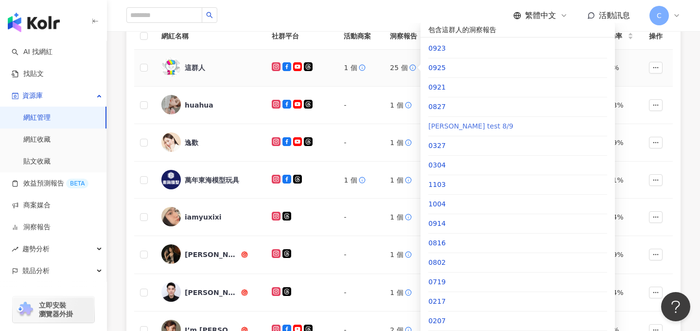
scroll to position [93, 0]
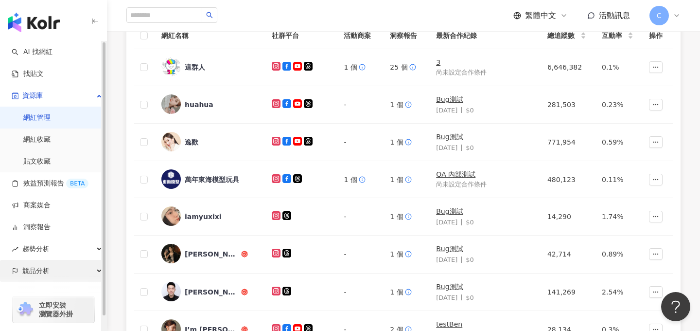
click at [51, 269] on div "競品分析" at bounding box center [53, 271] width 106 height 22
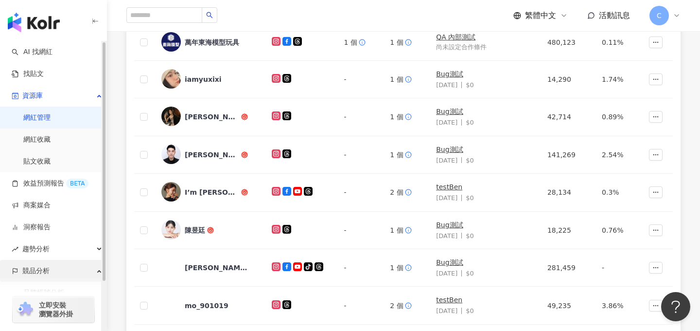
scroll to position [255, 0]
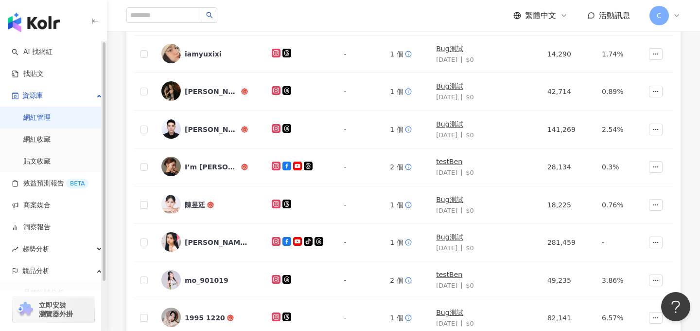
click at [52, 287] on div "立即安裝 瀏覽器外掛" at bounding box center [53, 303] width 107 height 54
click at [60, 252] on div "趨勢分析" at bounding box center [53, 249] width 106 height 22
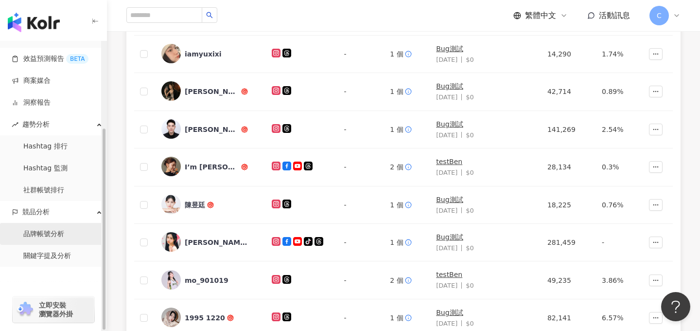
click at [50, 233] on link "品牌帳號分析" at bounding box center [43, 234] width 41 height 10
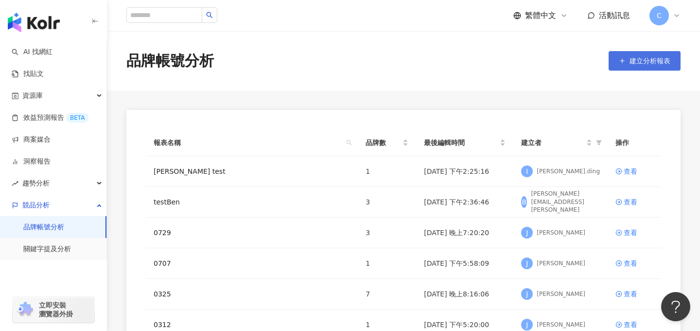
click at [638, 69] on button "建立分析報表" at bounding box center [645, 60] width 72 height 19
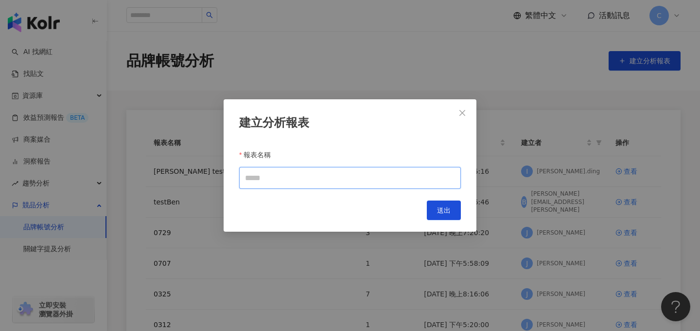
click at [303, 181] on input "報表名稱" at bounding box center [350, 178] width 222 height 22
type input "*"
type input "****"
click at [449, 209] on span "送出" at bounding box center [444, 210] width 14 height 8
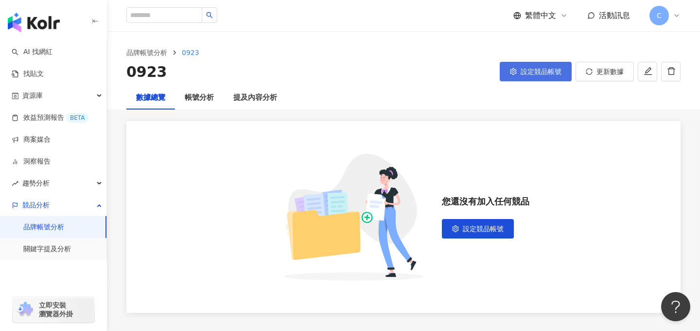
click at [526, 70] on span "設定競品帳號" at bounding box center [541, 72] width 41 height 8
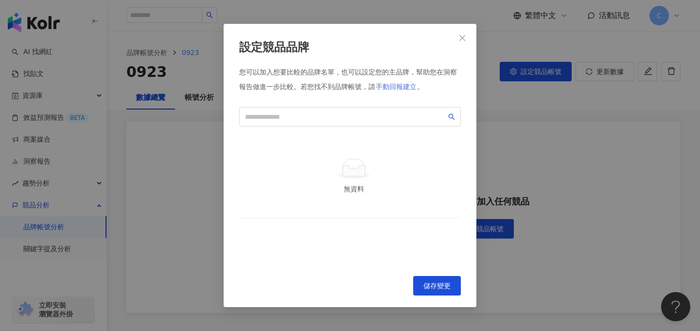
click at [402, 89] on span "手動回報建立" at bounding box center [396, 87] width 41 height 8
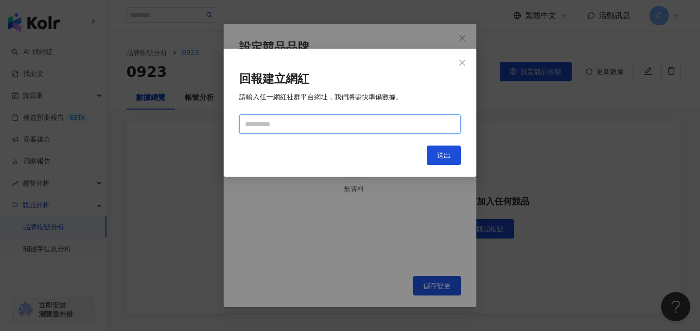
click at [342, 129] on input "text" at bounding box center [350, 123] width 222 height 19
paste input "**********"
type input "**********"
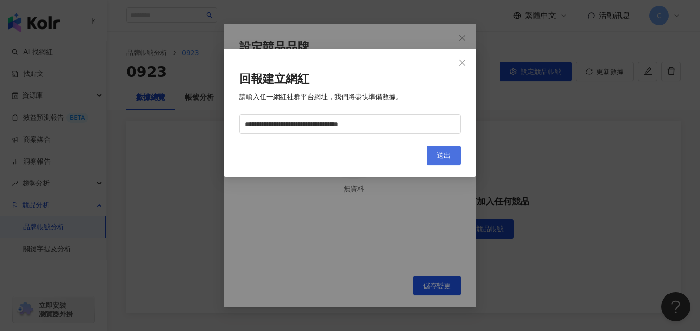
click at [440, 152] on span "送出" at bounding box center [444, 155] width 14 height 8
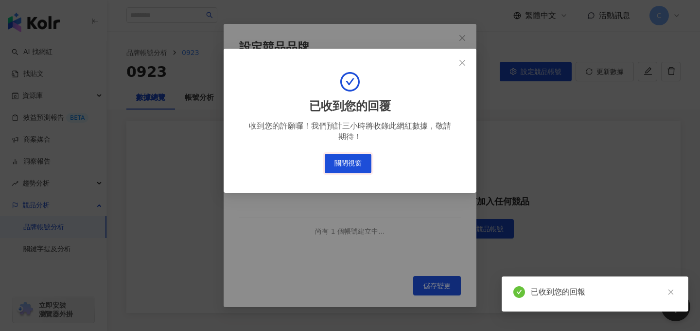
click at [347, 165] on button "關閉視窗" at bounding box center [348, 163] width 47 height 19
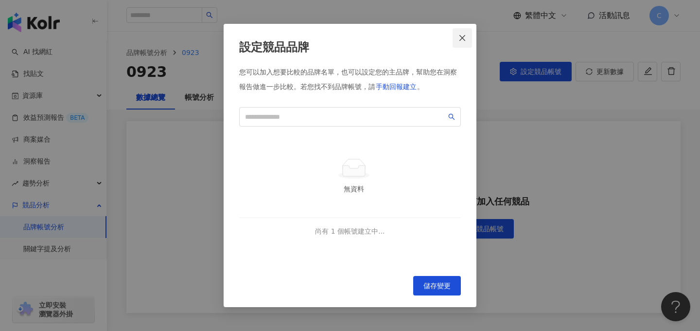
click at [469, 31] on button "Close" at bounding box center [462, 37] width 19 height 19
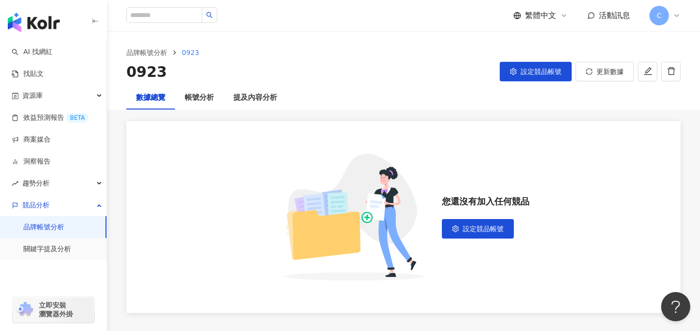
click at [35, 26] on img "button" at bounding box center [34, 22] width 52 height 19
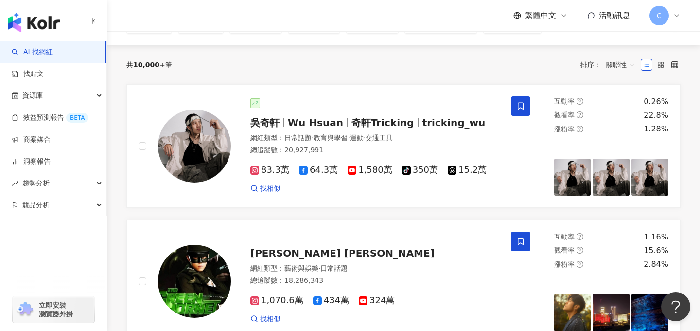
scroll to position [80, 0]
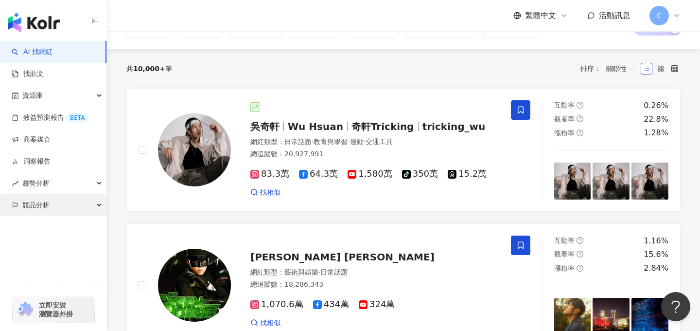
click at [33, 207] on span "競品分析" at bounding box center [35, 205] width 27 height 22
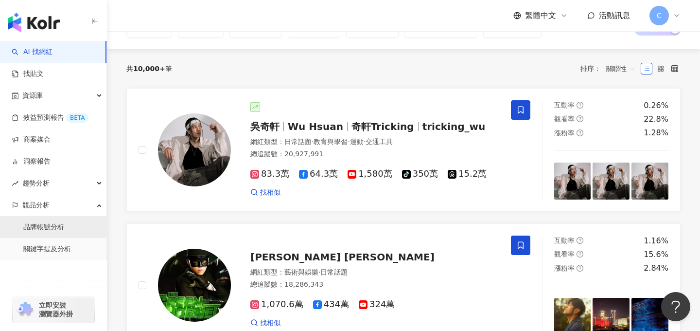
click at [58, 222] on link "品牌帳號分析" at bounding box center [43, 227] width 41 height 10
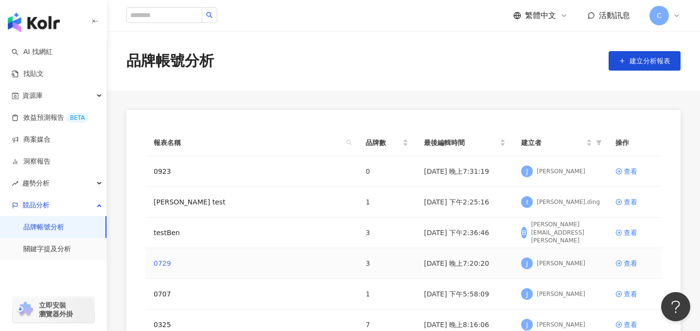
click at [165, 261] on link "0729" at bounding box center [163, 263] width 18 height 11
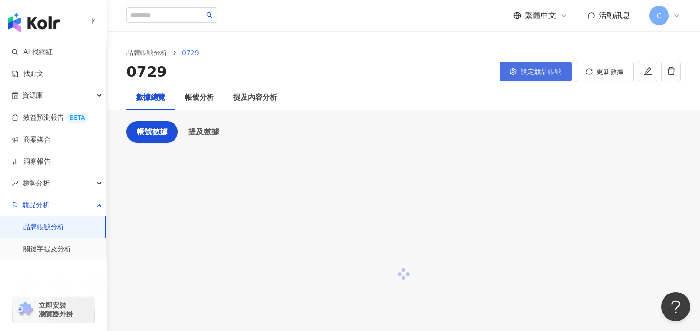
click at [520, 71] on button "設定競品帳號" at bounding box center [536, 71] width 72 height 19
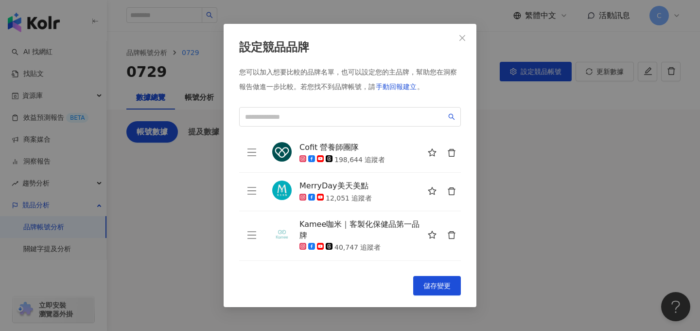
click at [348, 146] on link "Cofit 營養師團隊" at bounding box center [343, 147] width 86 height 11
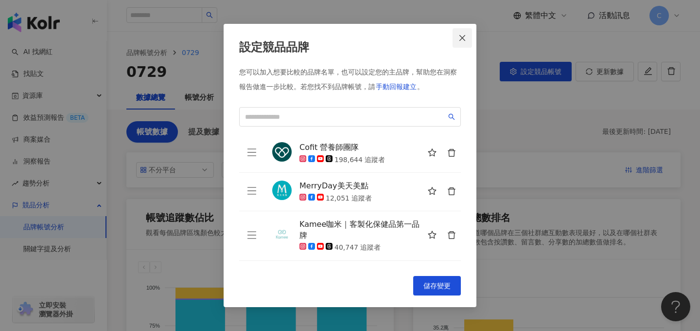
click at [466, 35] on icon "close" at bounding box center [463, 38] width 8 height 8
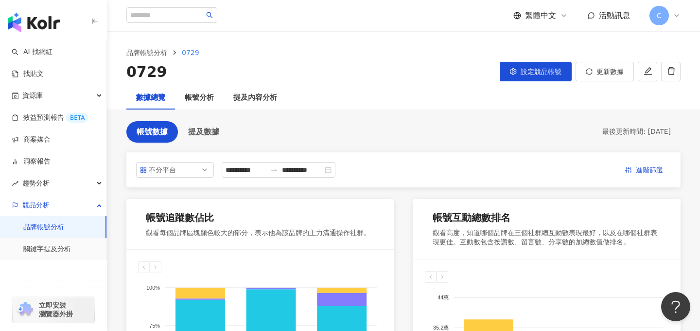
click at [43, 23] on img "button" at bounding box center [34, 22] width 52 height 19
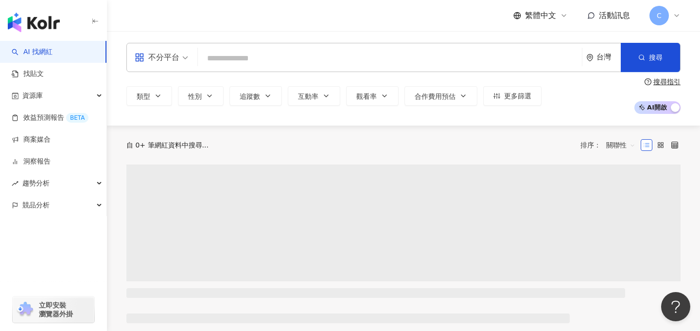
click at [282, 55] on input "search" at bounding box center [390, 58] width 376 height 18
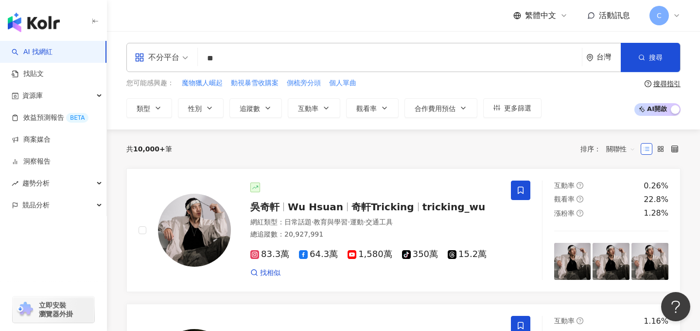
type input "*"
type input "***"
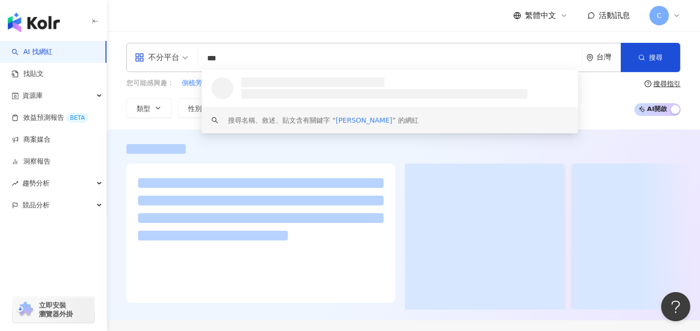
click at [593, 121] on div "不分平台 *** 台灣 搜尋 loading keyword 搜尋名稱、敘述、貼文含有關鍵字 “ 王嘉爾 ” 的網紅 您可能感興趣： 側梳旁分頭 個人單曲 亞…" at bounding box center [403, 80] width 593 height 98
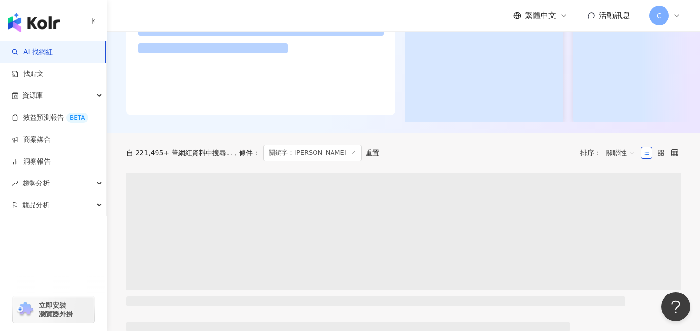
scroll to position [210, 0]
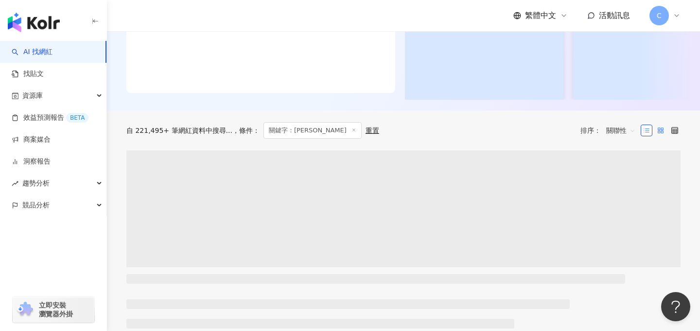
click at [659, 135] on label at bounding box center [661, 130] width 12 height 12
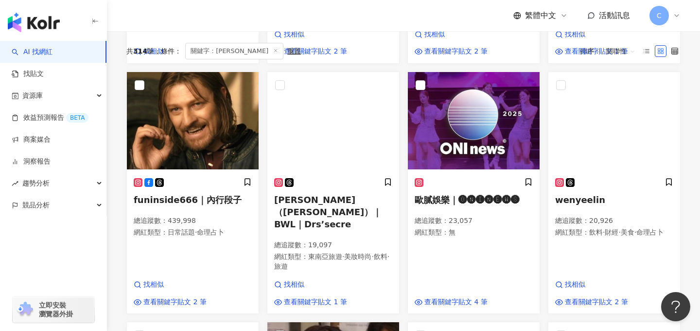
scroll to position [0, 0]
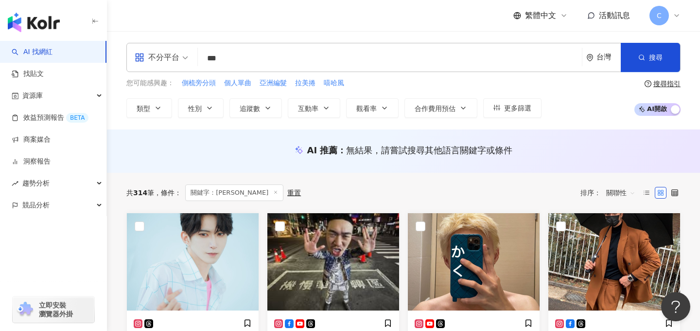
click at [287, 192] on div "重置" at bounding box center [294, 193] width 14 height 8
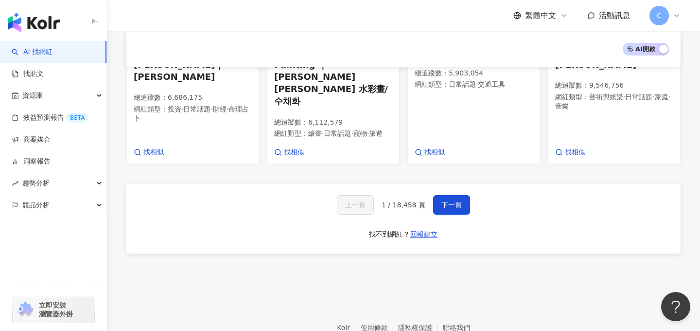
scroll to position [694, 0]
click at [660, 18] on span "C" at bounding box center [659, 15] width 5 height 11
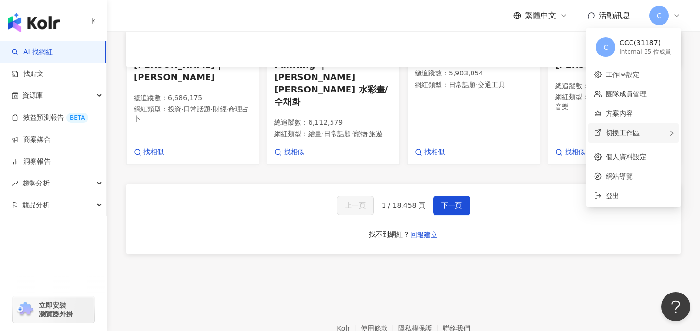
click at [637, 138] on div "切換工作區" at bounding box center [633, 132] width 90 height 19
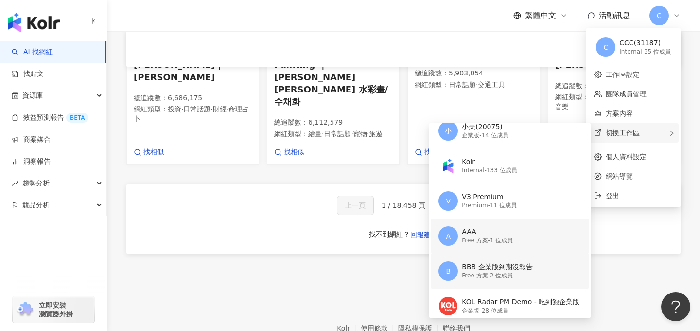
scroll to position [0, 0]
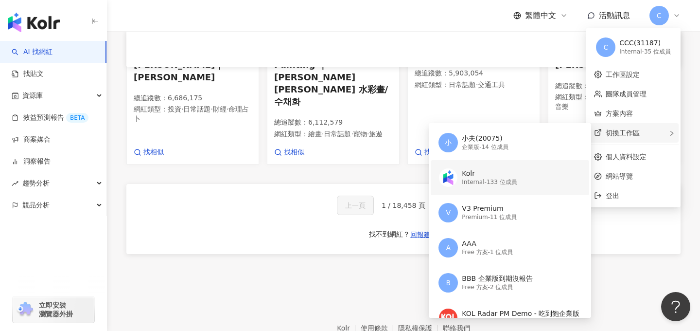
click at [481, 182] on div "Internal - 133 位成員" at bounding box center [489, 182] width 55 height 8
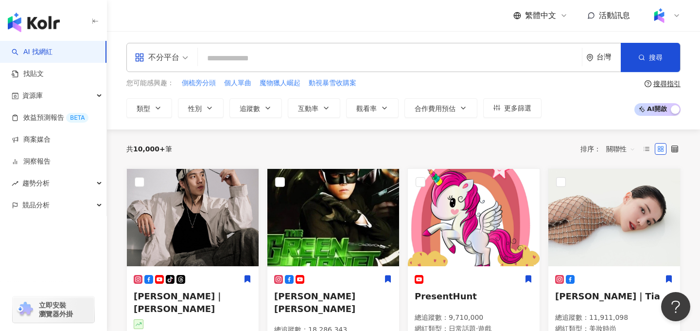
click at [664, 22] on img at bounding box center [659, 15] width 18 height 18
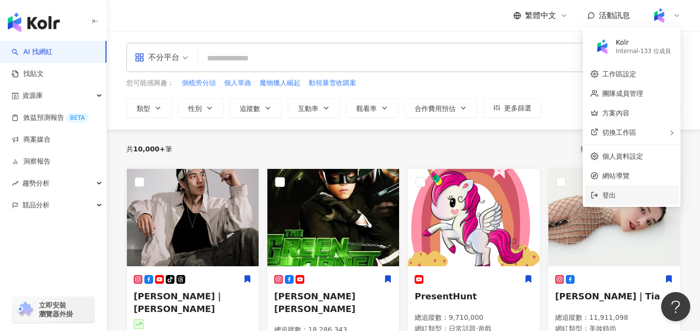
click at [610, 198] on span "登出" at bounding box center [637, 195] width 71 height 11
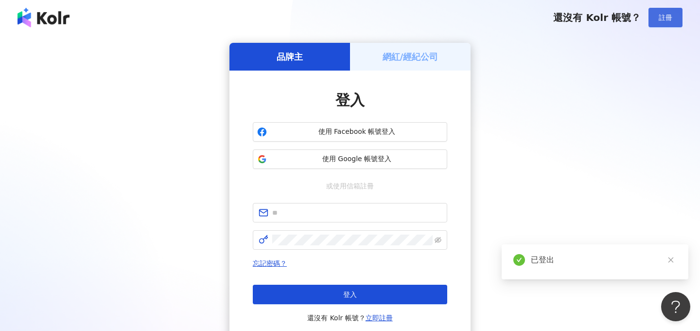
click at [668, 19] on span "註冊" at bounding box center [666, 18] width 14 height 8
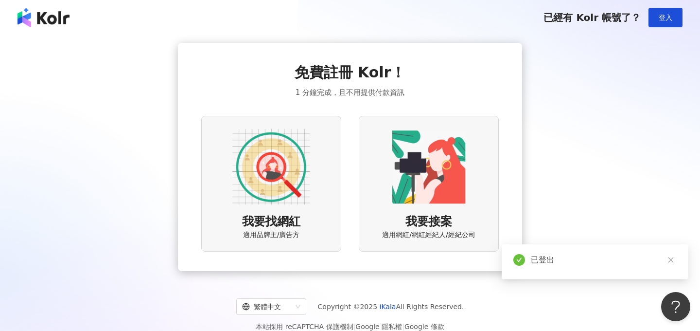
click at [270, 189] on img at bounding box center [271, 167] width 78 height 78
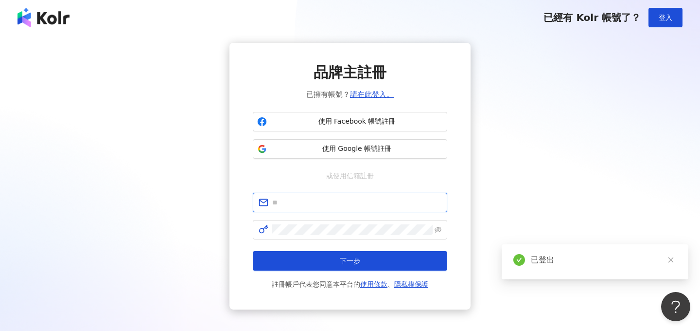
click at [336, 202] on input "text" at bounding box center [356, 202] width 169 height 11
type input "*"
click at [303, 205] on input "**********" at bounding box center [356, 202] width 169 height 11
type input "**********"
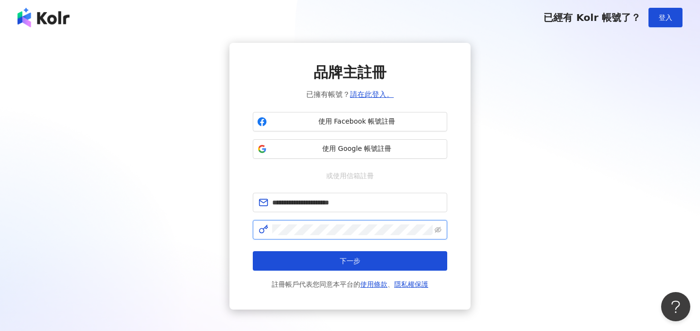
click at [253, 251] on button "下一步" at bounding box center [350, 260] width 194 height 19
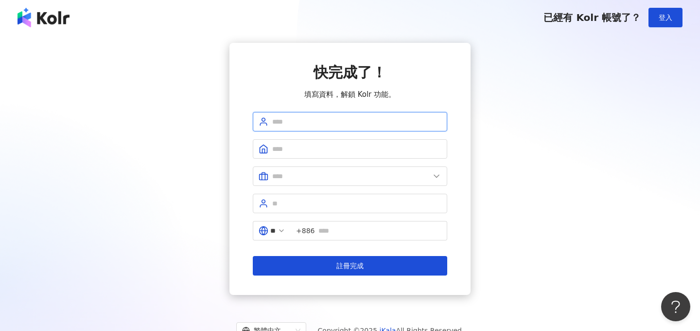
click at [315, 122] on input "text" at bounding box center [356, 121] width 169 height 11
type input "***"
click at [296, 153] on input "text" at bounding box center [356, 148] width 169 height 11
type input "*****"
click at [313, 170] on span at bounding box center [350, 175] width 194 height 19
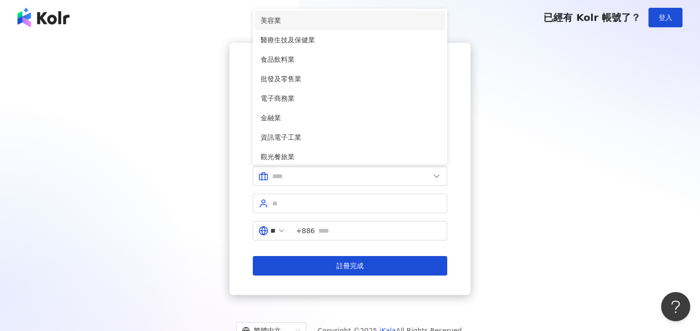
click at [302, 18] on span "美容業" at bounding box center [350, 20] width 179 height 11
type input "***"
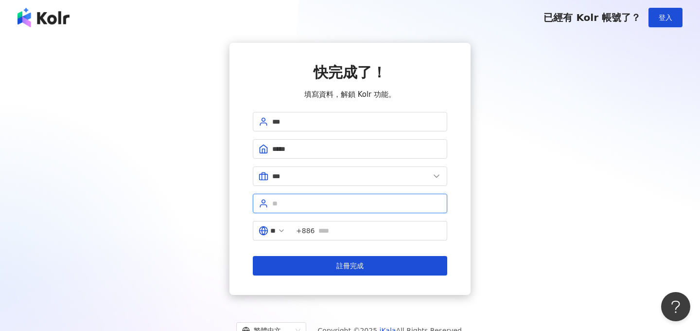
click at [301, 198] on input "text" at bounding box center [356, 203] width 169 height 11
type input "**"
click at [501, 225] on div "快完成了！ 填寫資料，解鎖 Kolr 功能。 *** ***** *** 美容業 醫療生技及保健業 食品飲料業 批發及零售業 電子商務業 金融業 資訊電子工業…" at bounding box center [350, 169] width 677 height 252
click at [382, 231] on input "text" at bounding box center [379, 230] width 123 height 11
type input "**********"
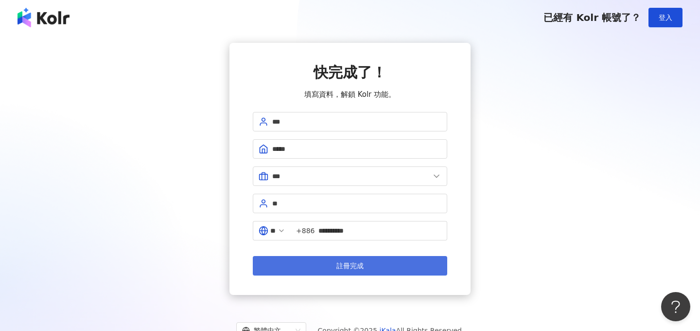
click at [395, 261] on button "註冊完成" at bounding box center [350, 265] width 194 height 19
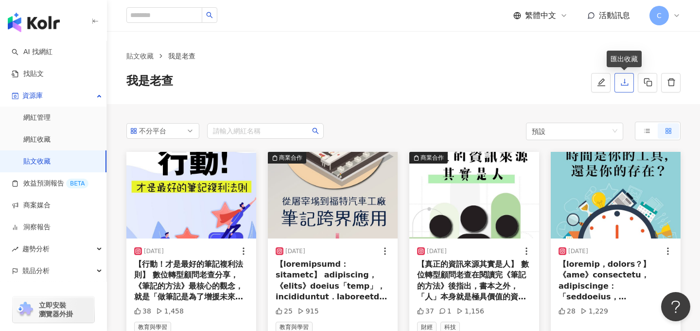
click at [627, 89] on button "button" at bounding box center [624, 82] width 19 height 19
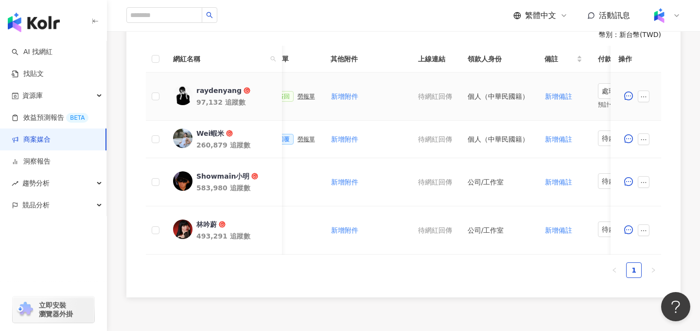
scroll to position [0, 462]
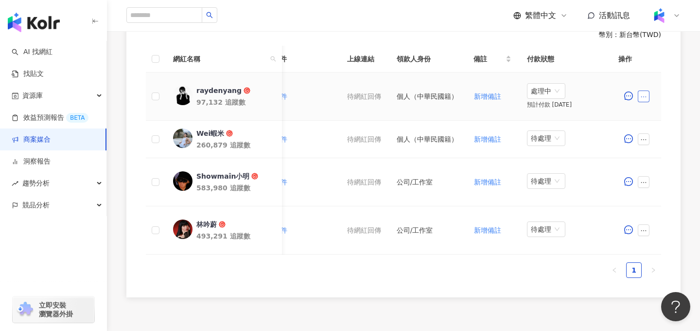
click at [646, 98] on icon "ellipsis" at bounding box center [643, 96] width 7 height 7
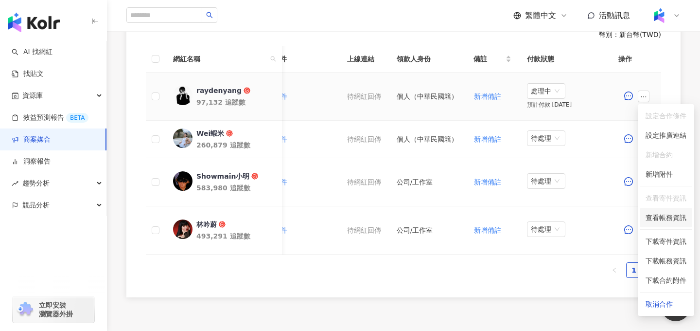
click at [668, 220] on span "查看帳務資訊" at bounding box center [666, 217] width 41 height 11
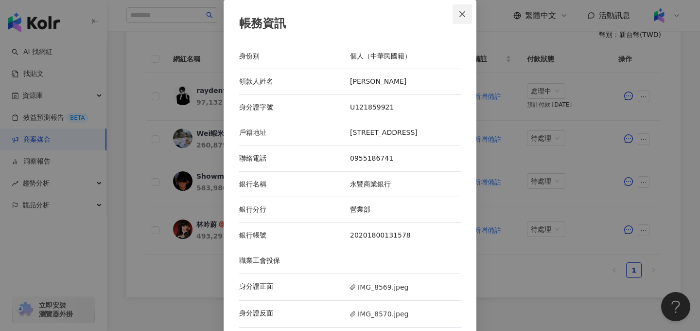
click at [462, 16] on icon "close" at bounding box center [463, 14] width 8 height 8
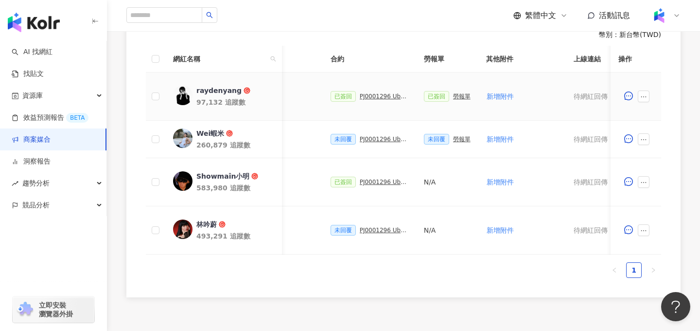
scroll to position [0, 228]
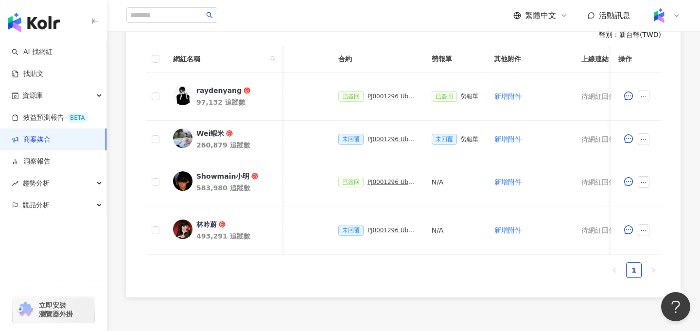
click at [659, 18] on img at bounding box center [659, 15] width 18 height 18
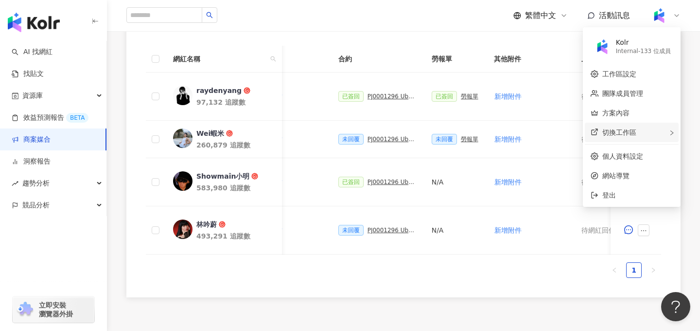
click at [638, 133] on div "切換工作區" at bounding box center [632, 132] width 94 height 19
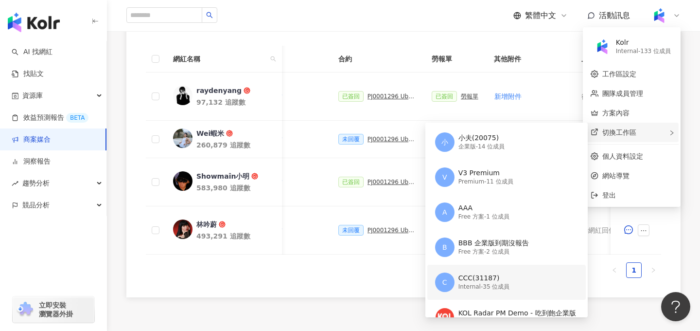
click at [489, 279] on div "CCC(31187)" at bounding box center [485, 278] width 52 height 10
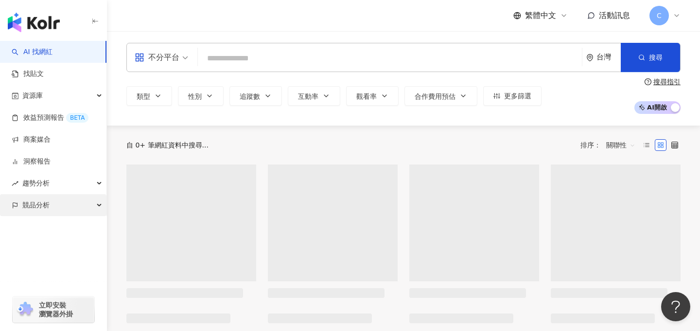
click at [53, 207] on div "競品分析" at bounding box center [53, 205] width 106 height 22
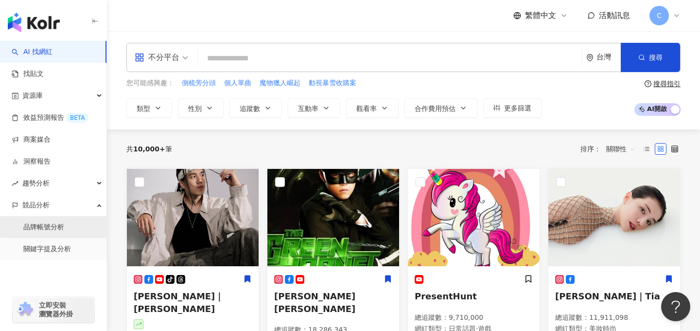
click at [64, 222] on link "品牌帳號分析" at bounding box center [43, 227] width 41 height 10
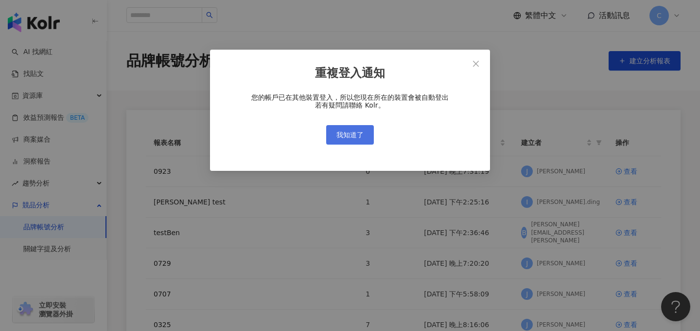
click at [360, 129] on button "我知道了" at bounding box center [350, 134] width 48 height 19
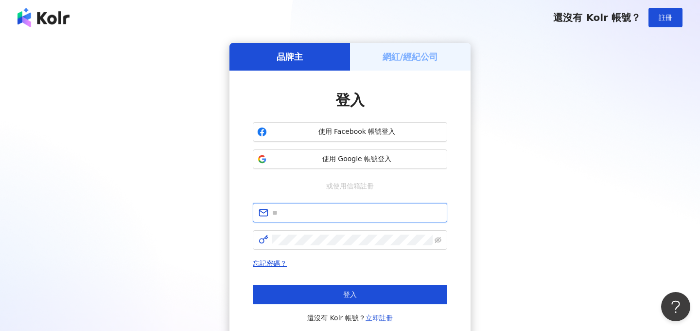
click at [291, 211] on input "text" at bounding box center [356, 212] width 169 height 11
type input "**********"
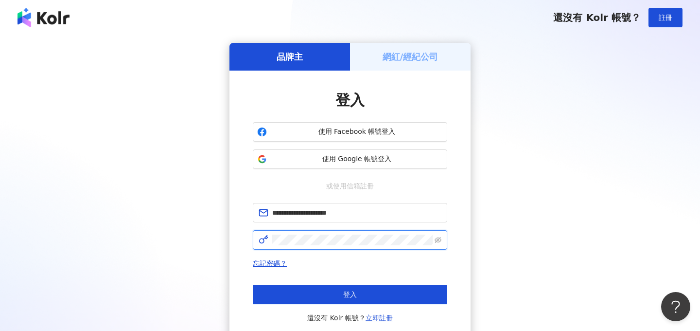
click button "登入" at bounding box center [350, 293] width 194 height 19
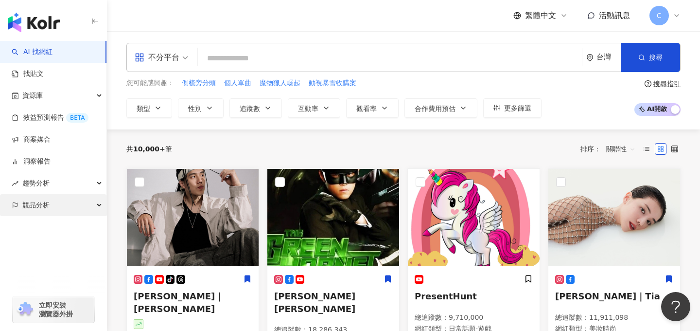
click at [55, 210] on div "競品分析" at bounding box center [53, 205] width 106 height 22
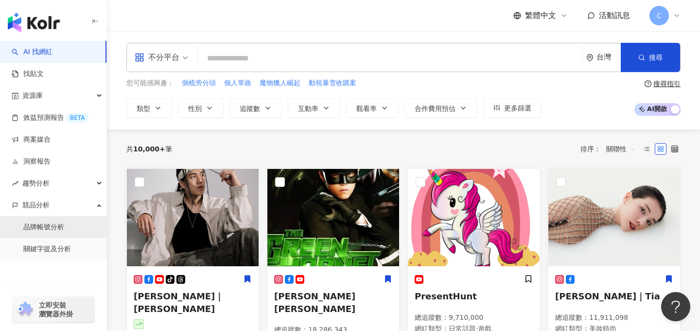
click at [63, 230] on link "品牌帳號分析" at bounding box center [43, 227] width 41 height 10
